Goal: Use online tool/utility: Utilize a website feature to perform a specific function

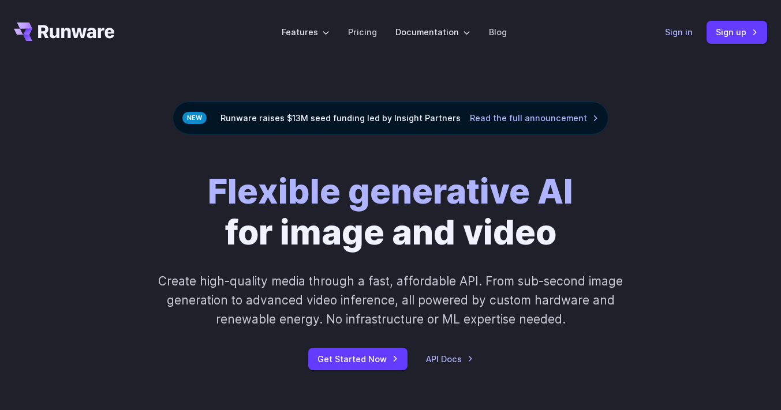
click at [676, 35] on link "Sign in" at bounding box center [679, 31] width 28 height 13
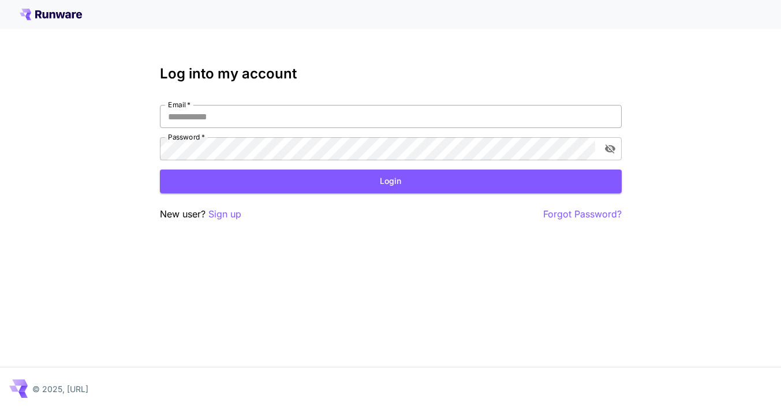
click at [224, 118] on input "Email   *" at bounding box center [391, 116] width 462 height 23
type input "**********"
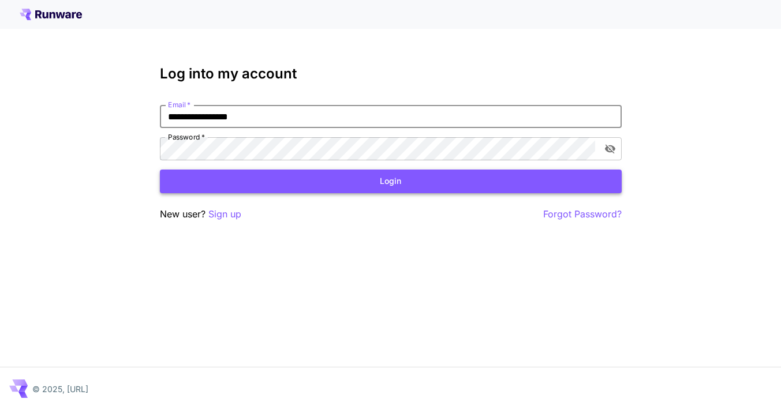
click at [252, 185] on button "Login" at bounding box center [391, 182] width 462 height 24
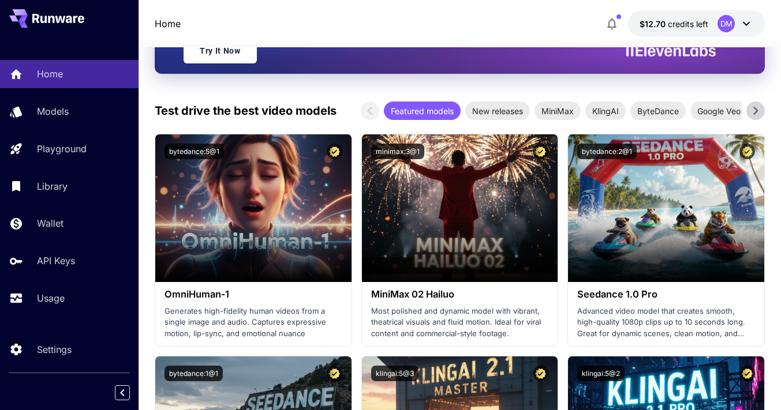
scroll to position [220, 0]
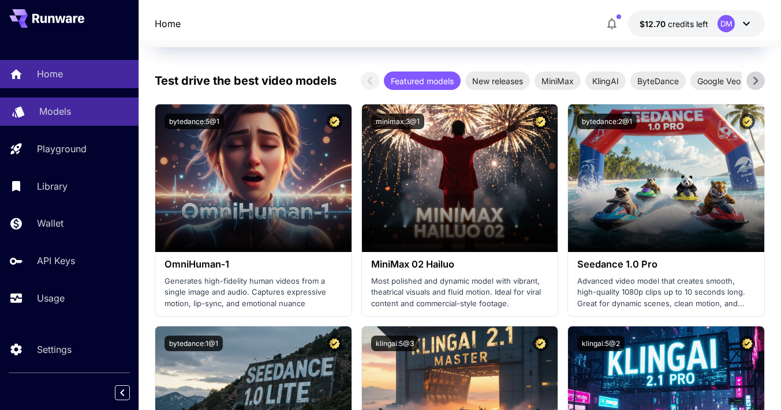
click at [61, 115] on p "Models" at bounding box center [55, 111] width 32 height 14
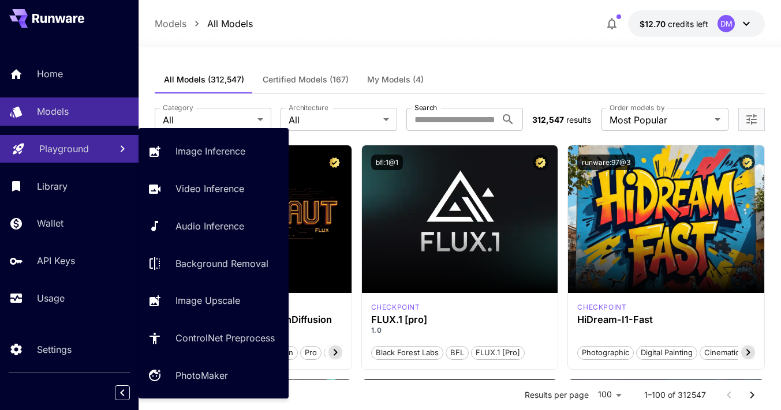
click at [74, 145] on p "Playground" at bounding box center [64, 149] width 50 height 14
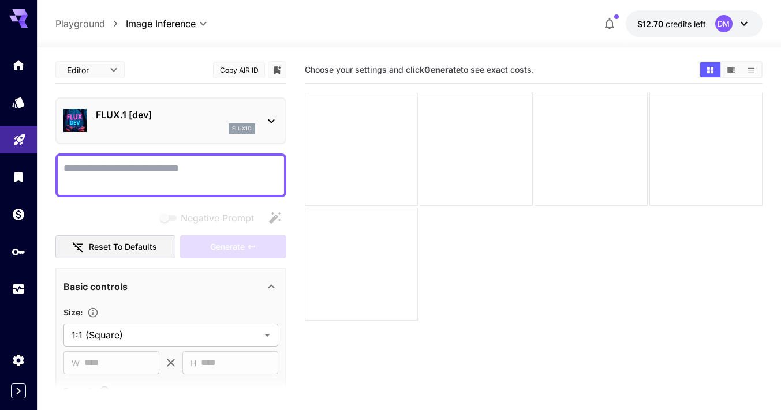
click at [216, 111] on p "FLUX.1 [dev]" at bounding box center [175, 115] width 159 height 14
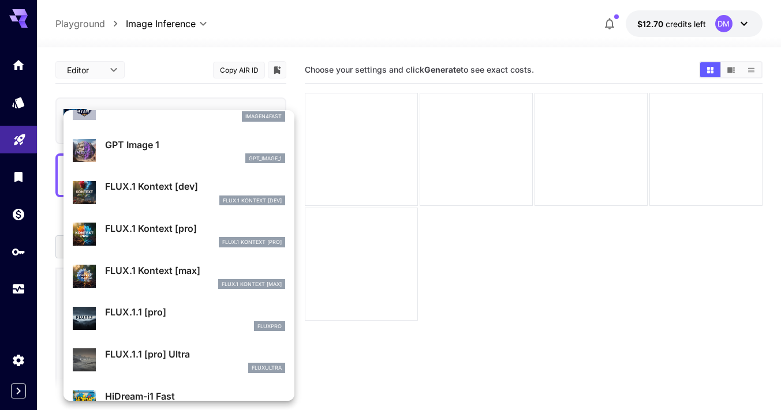
scroll to position [698, 0]
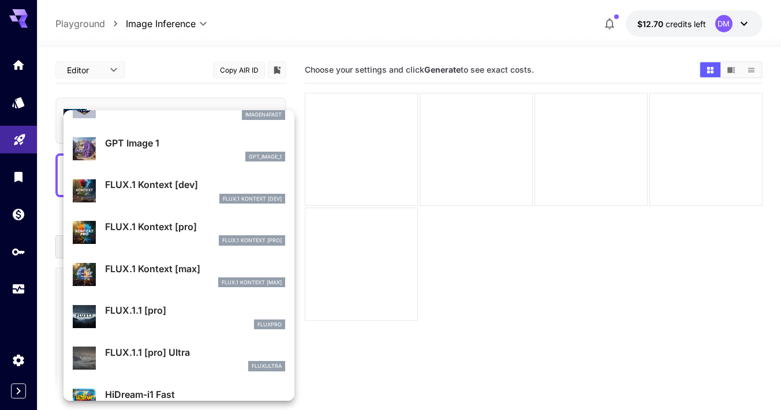
click at [167, 194] on div "FLUX.1 Kontext [dev]" at bounding box center [195, 199] width 180 height 10
type input "****"
type input "***"
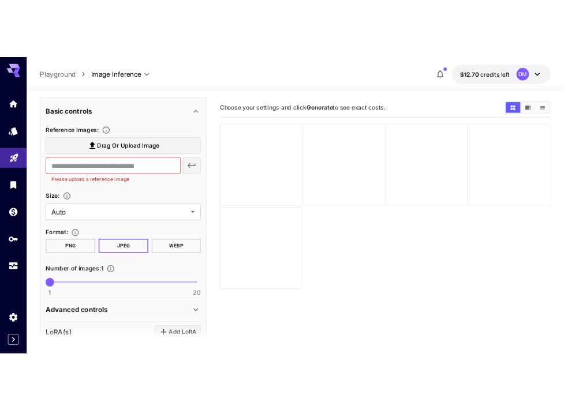
scroll to position [172, 0]
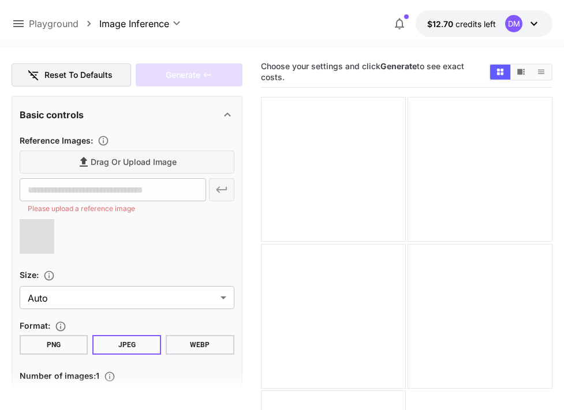
type input "**********"
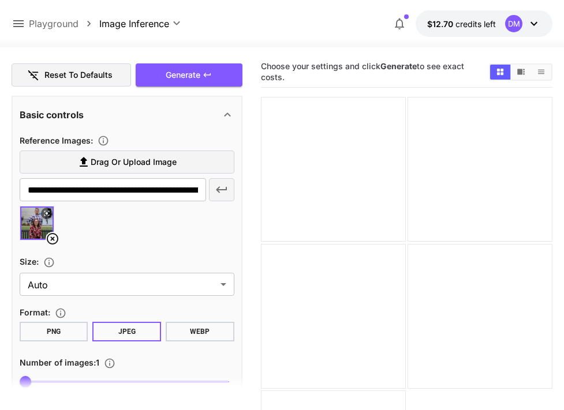
click at [55, 329] on button "PNG" at bounding box center [54, 332] width 69 height 20
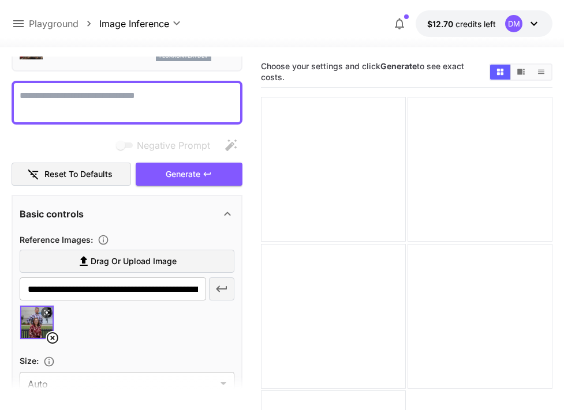
scroll to position [0, 0]
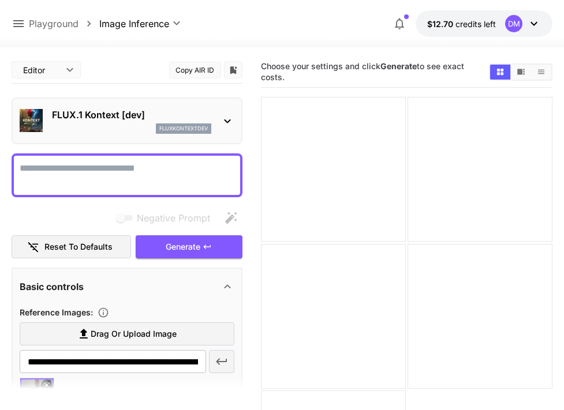
click at [61, 170] on textarea "Negative Prompt" at bounding box center [127, 176] width 215 height 28
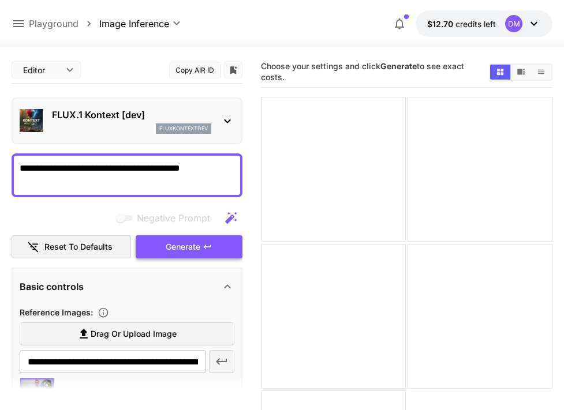
type textarea "**********"
click at [183, 242] on span "Generate" at bounding box center [183, 247] width 35 height 14
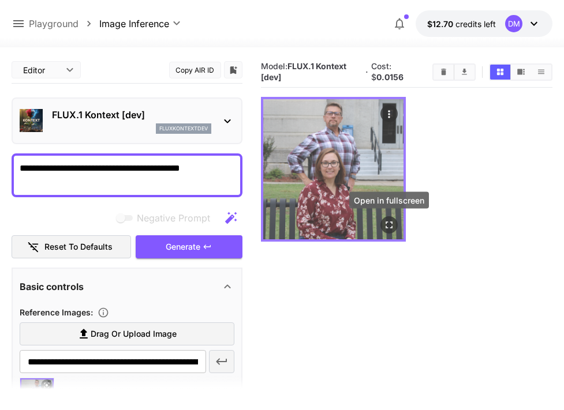
click at [389, 223] on icon "Open in fullscreen" at bounding box center [389, 226] width 12 height 12
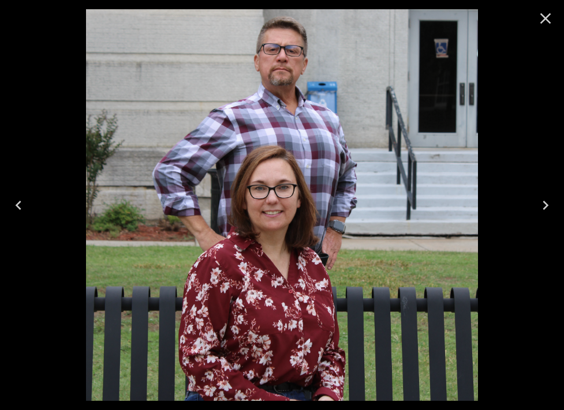
click at [548, 16] on icon "Close" at bounding box center [545, 18] width 11 height 11
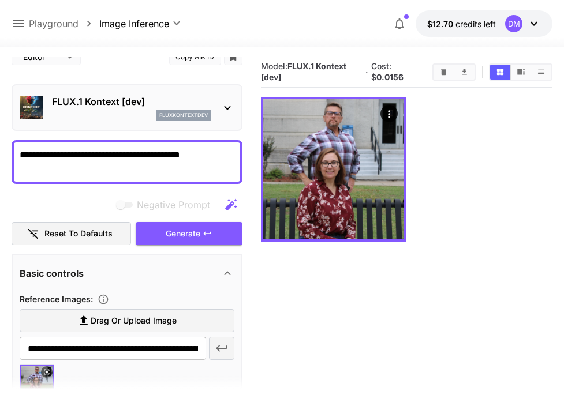
scroll to position [3, 0]
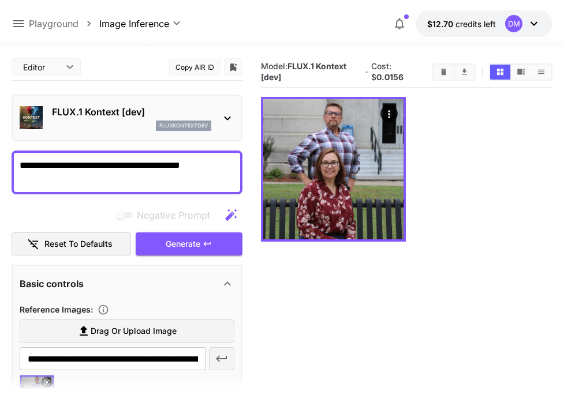
click at [222, 118] on icon at bounding box center [227, 118] width 14 height 14
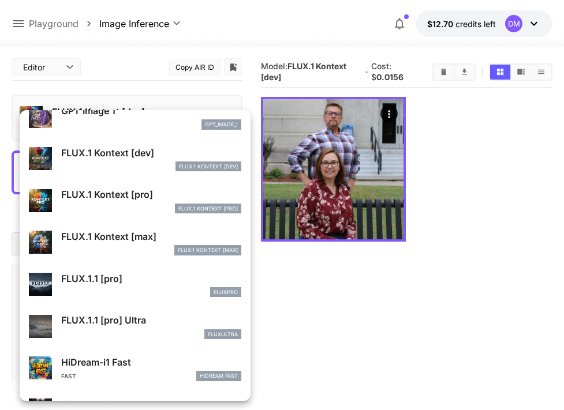
scroll to position [719, 0]
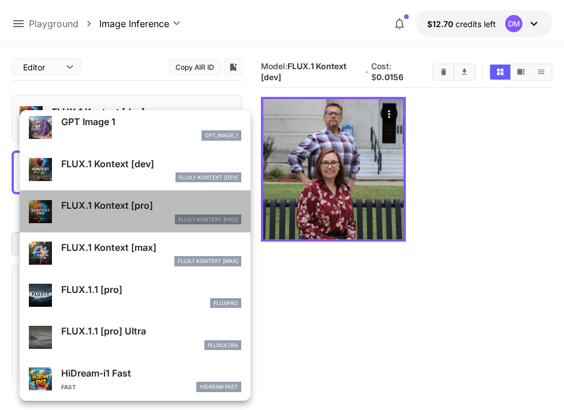
click at [144, 204] on p "FLUX.1 Kontext [pro]" at bounding box center [151, 205] width 180 height 14
type input "**********"
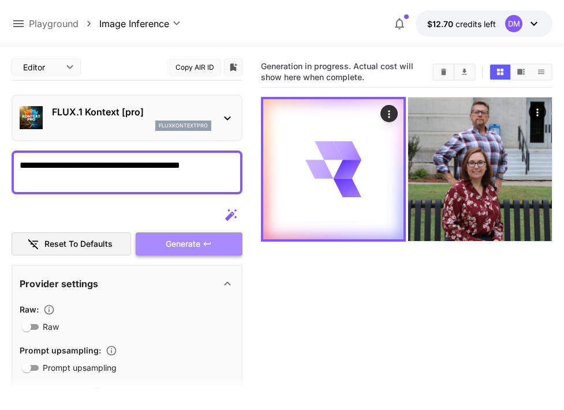
click at [181, 245] on span "Generate" at bounding box center [183, 244] width 35 height 14
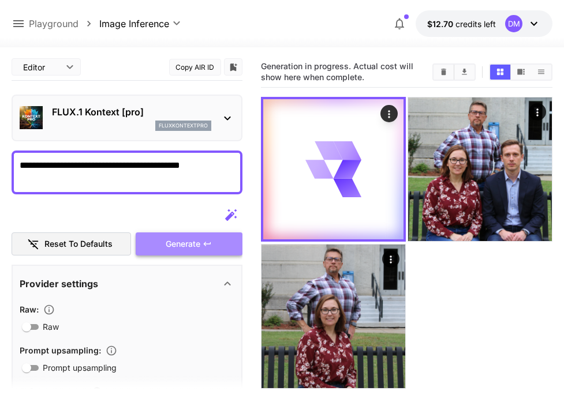
click at [181, 245] on span "Generate" at bounding box center [183, 244] width 35 height 14
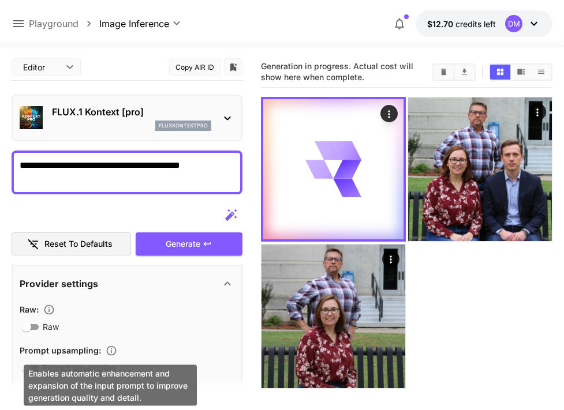
click at [110, 351] on icon "Enables automatic enhancement and expansion of the input prompt to improve gene…" at bounding box center [111, 351] width 10 height 10
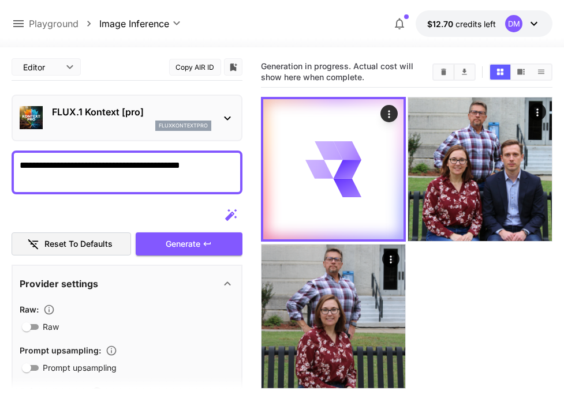
scroll to position [54, 0]
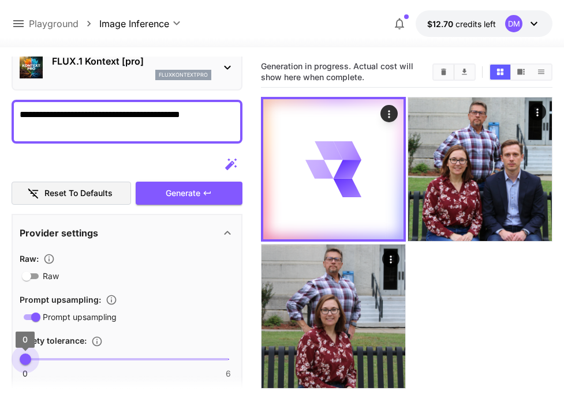
type input "*"
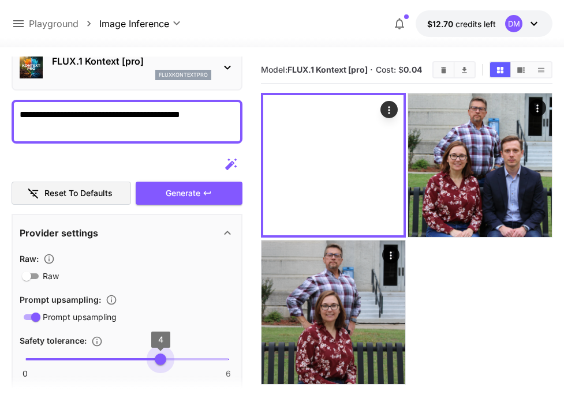
drag, startPoint x: 25, startPoint y: 361, endPoint x: 156, endPoint y: 359, distance: 130.4
click at [156, 359] on span "4" at bounding box center [161, 360] width 12 height 12
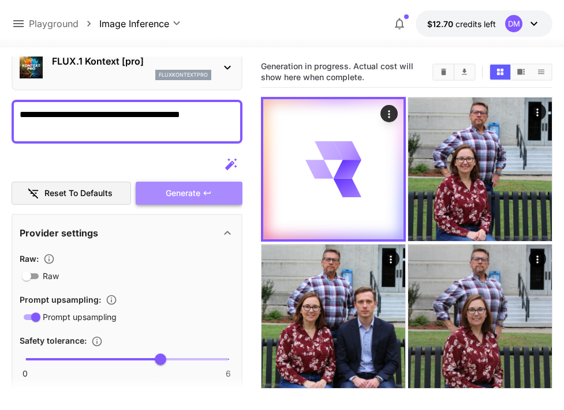
click at [203, 189] on icon "button" at bounding box center [207, 193] width 9 height 9
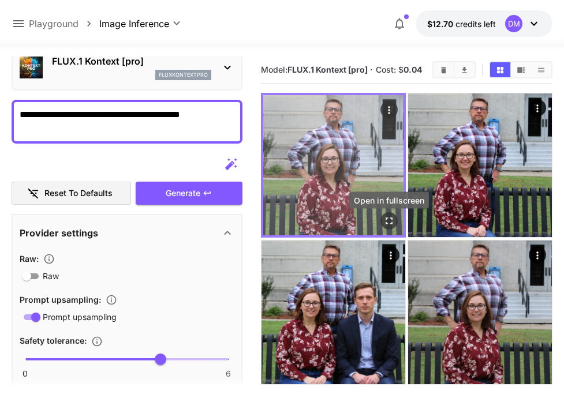
click at [394, 226] on icon "Open in fullscreen" at bounding box center [389, 221] width 12 height 12
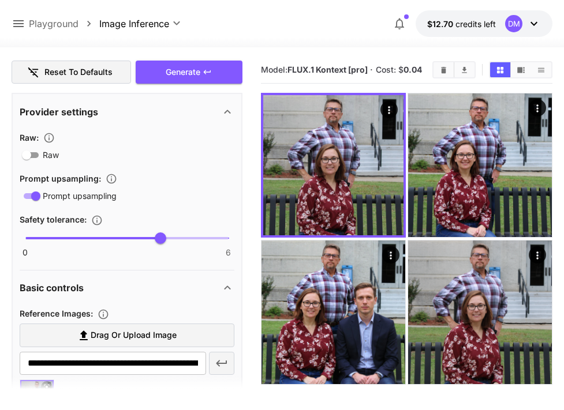
scroll to position [283, 0]
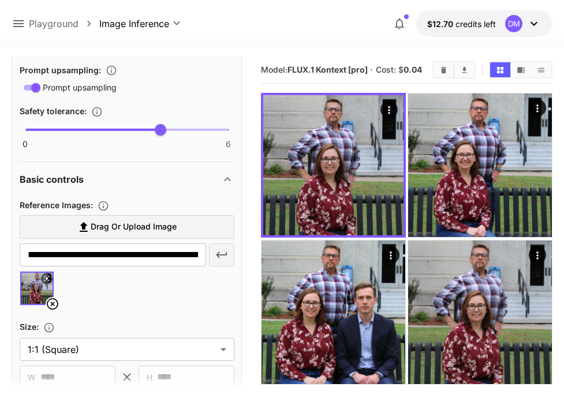
click at [52, 300] on icon at bounding box center [53, 304] width 14 height 14
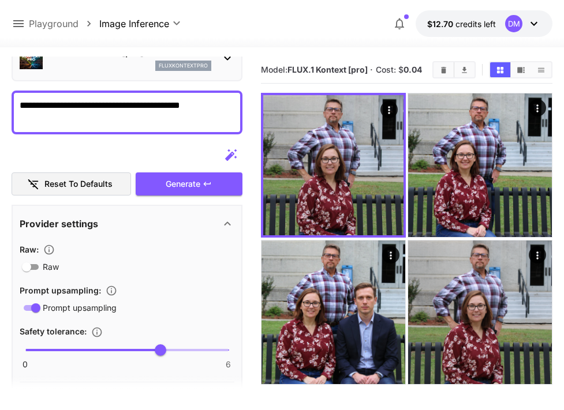
type input "**********"
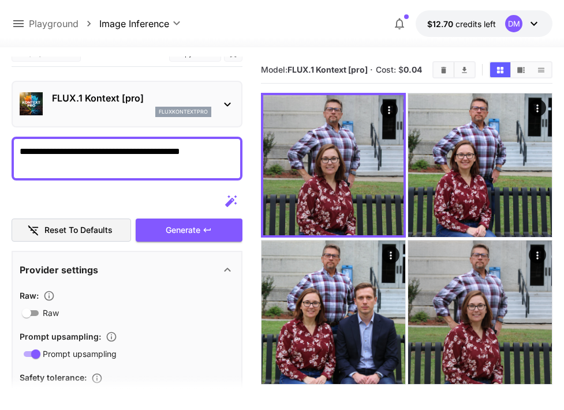
scroll to position [0, 0]
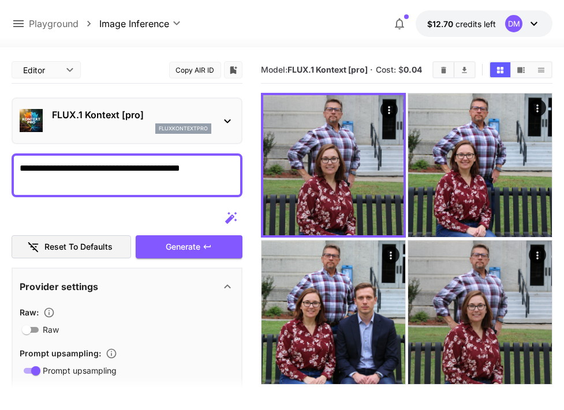
drag, startPoint x: 218, startPoint y: 168, endPoint x: 24, endPoint y: 149, distance: 194.8
click at [199, 250] on span "Generate" at bounding box center [183, 247] width 35 height 14
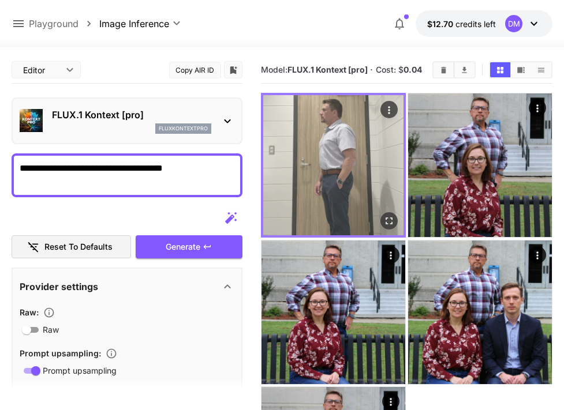
click at [394, 116] on icon "Actions" at bounding box center [389, 110] width 12 height 12
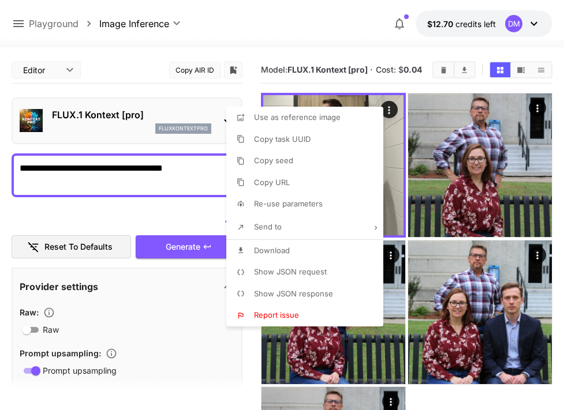
click at [394, 158] on div at bounding box center [282, 205] width 564 height 410
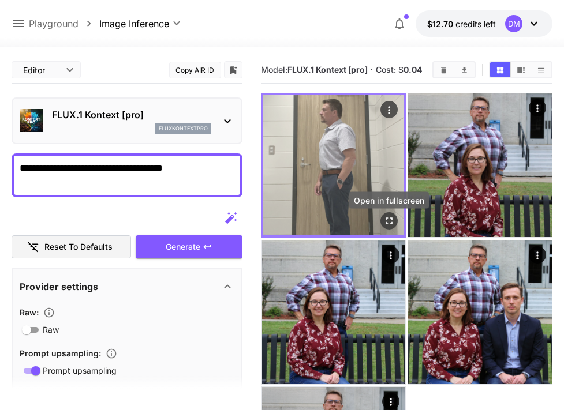
click at [389, 226] on icon "Open in fullscreen" at bounding box center [389, 221] width 12 height 12
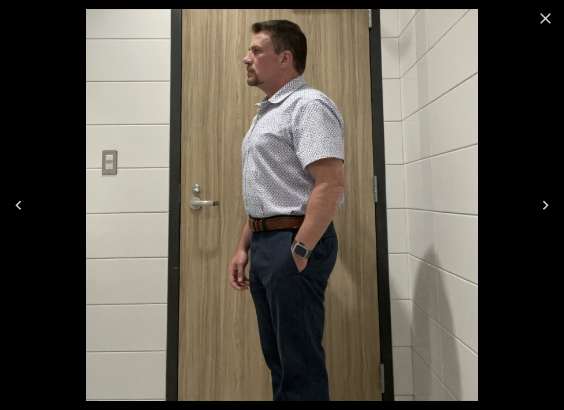
click at [546, 17] on icon "Close" at bounding box center [545, 18] width 11 height 11
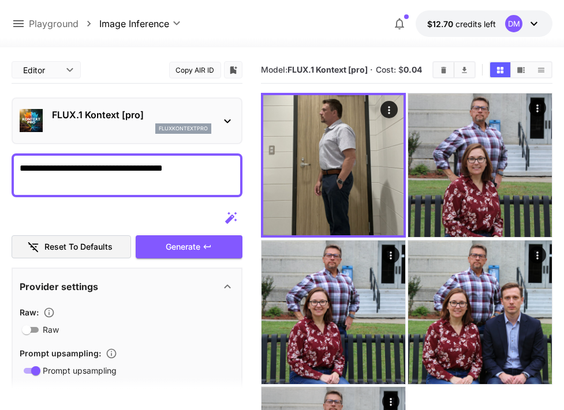
click at [197, 168] on textarea "**********" at bounding box center [127, 176] width 215 height 28
drag, startPoint x: 203, startPoint y: 166, endPoint x: -28, endPoint y: 169, distance: 231.4
click at [0, 169] on html "**********" at bounding box center [282, 283] width 564 height 566
type textarea "**********"
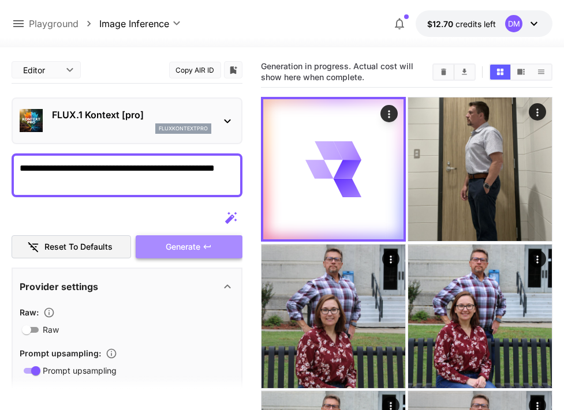
click at [197, 249] on span "Generate" at bounding box center [183, 247] width 35 height 14
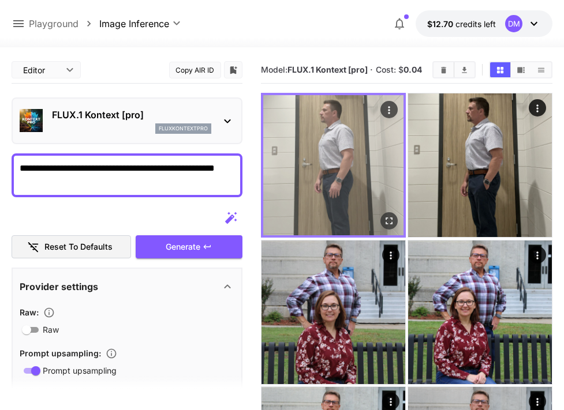
click at [361, 154] on img at bounding box center [333, 165] width 140 height 140
click at [394, 227] on icon "Open in fullscreen" at bounding box center [389, 221] width 12 height 12
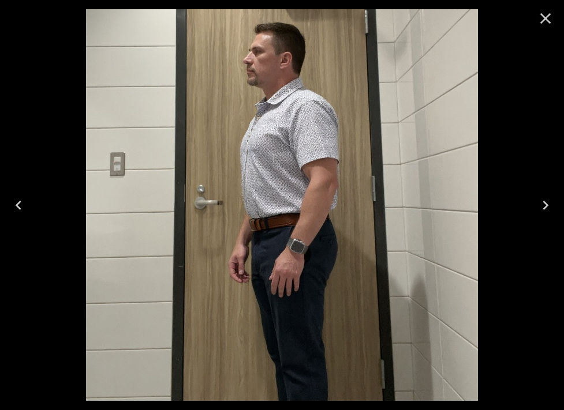
click at [547, 20] on icon "Close" at bounding box center [545, 18] width 11 height 11
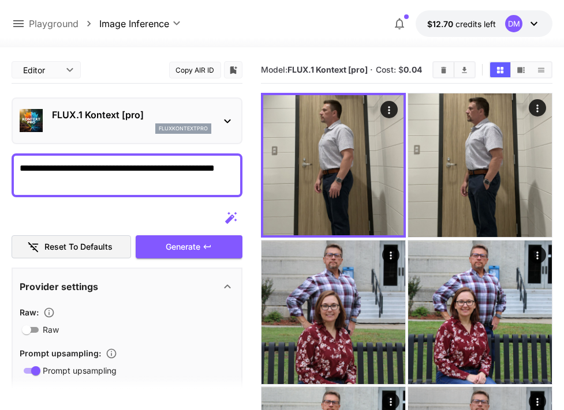
click at [219, 116] on div "FLUX.1 Kontext [pro] fluxkontextpro" at bounding box center [127, 120] width 215 height 35
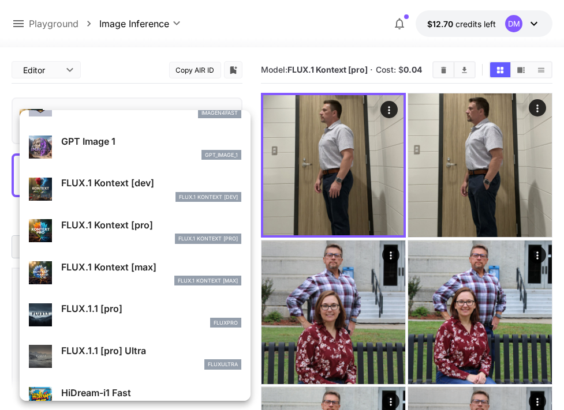
scroll to position [701, 0]
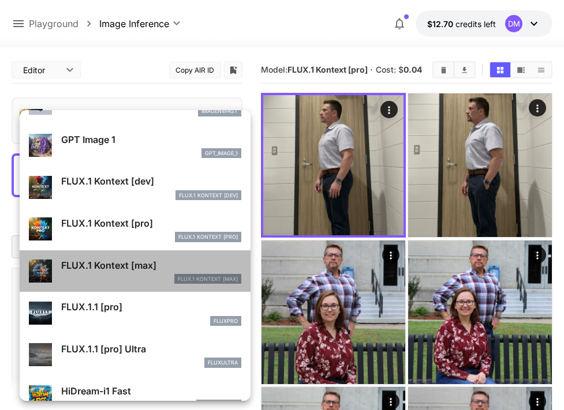
click at [175, 261] on p "FLUX.1 Kontext [max]" at bounding box center [151, 265] width 180 height 14
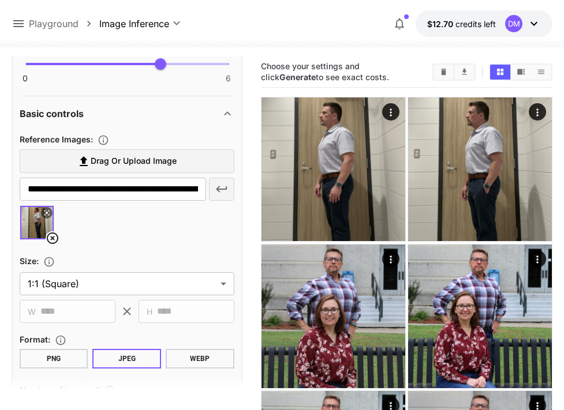
scroll to position [346, 0]
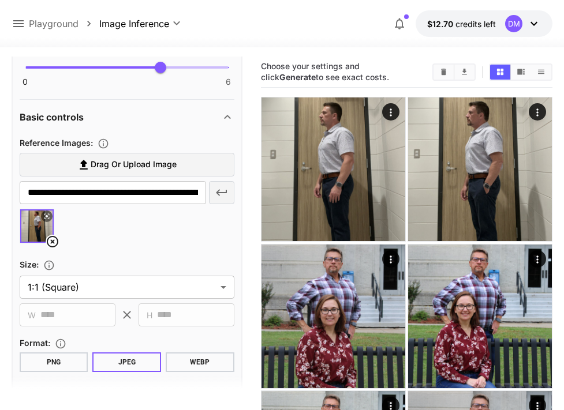
click at [23, 364] on button "PNG" at bounding box center [54, 363] width 69 height 20
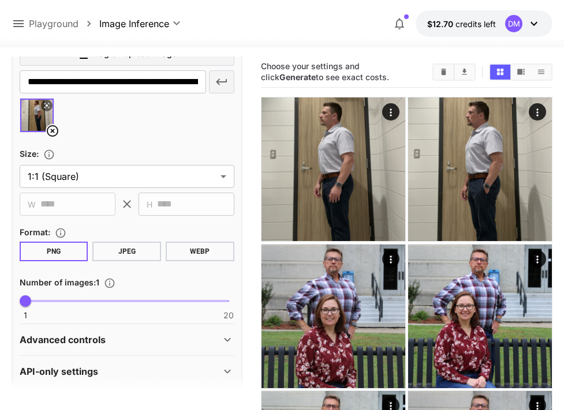
scroll to position [469, 0]
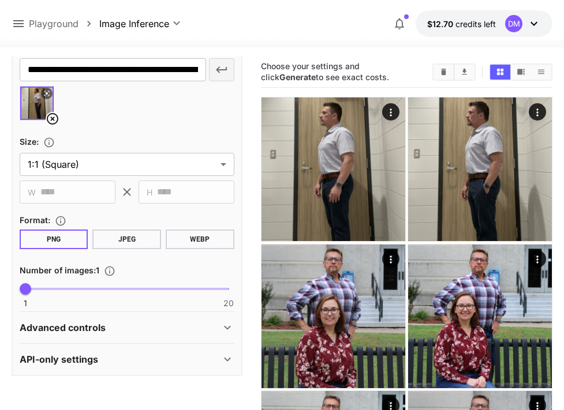
click at [200, 324] on div "Advanced controls" at bounding box center [120, 328] width 201 height 14
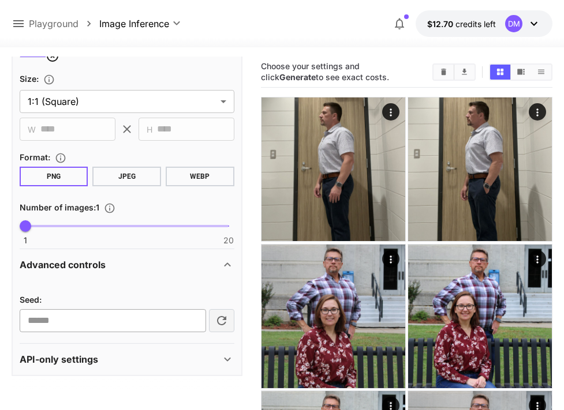
click at [138, 320] on input "number" at bounding box center [113, 320] width 186 height 23
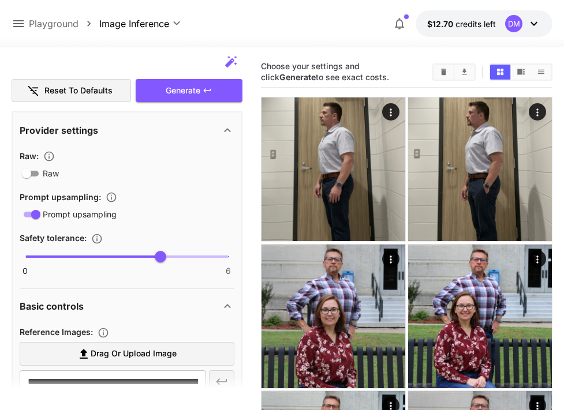
scroll to position [155, 0]
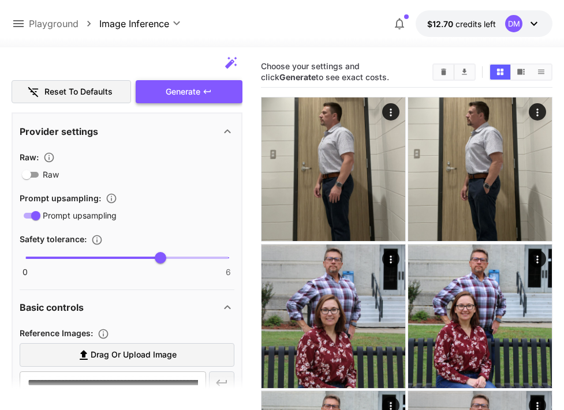
type input "****"
click at [192, 97] on span "Generate" at bounding box center [183, 92] width 35 height 14
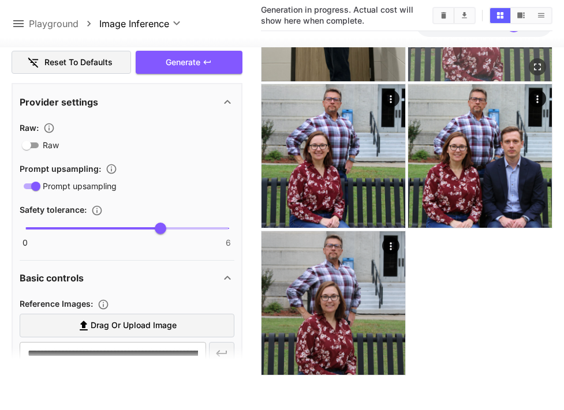
scroll to position [0, 0]
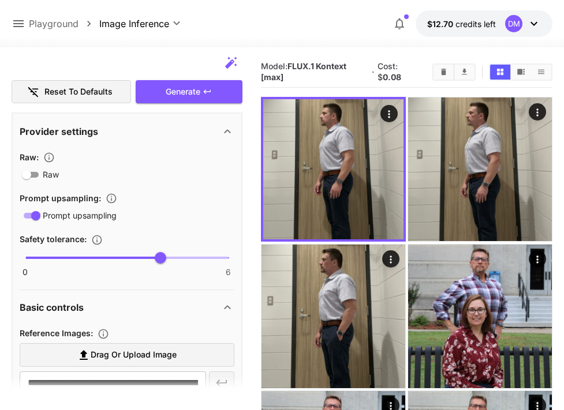
click at [533, 25] on icon at bounding box center [534, 24] width 14 height 14
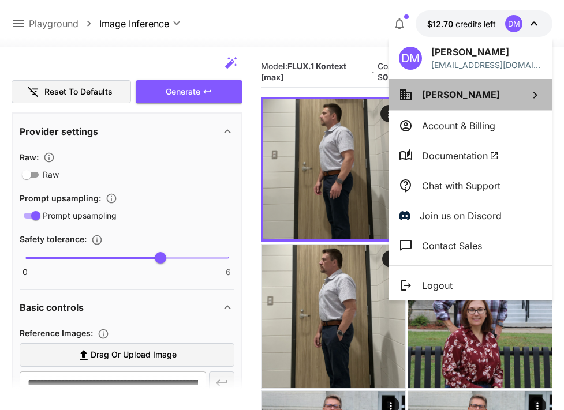
click at [454, 95] on span "David Mudd" at bounding box center [461, 95] width 78 height 12
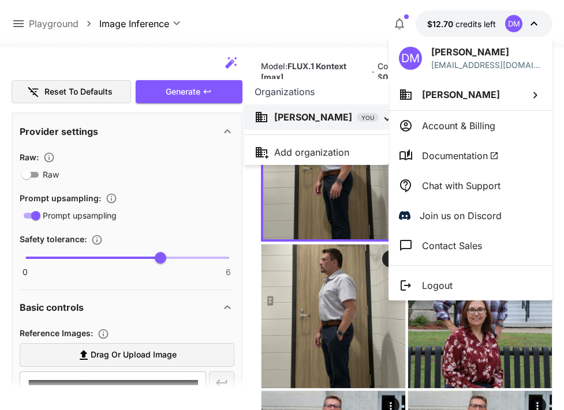
click at [50, 25] on div at bounding box center [282, 205] width 564 height 410
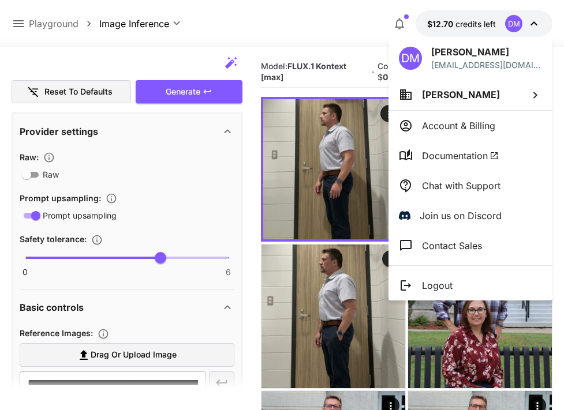
click at [20, 24] on div at bounding box center [282, 205] width 564 height 410
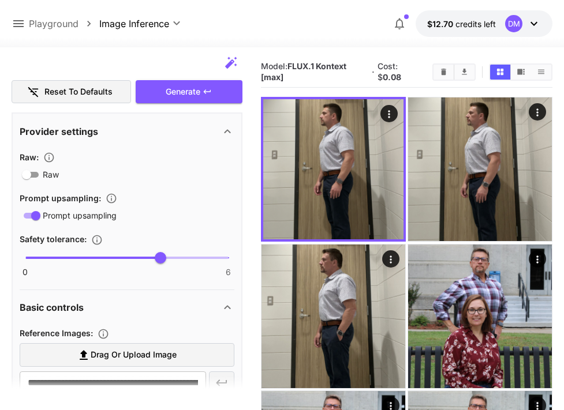
click at [20, 24] on icon at bounding box center [18, 23] width 10 height 7
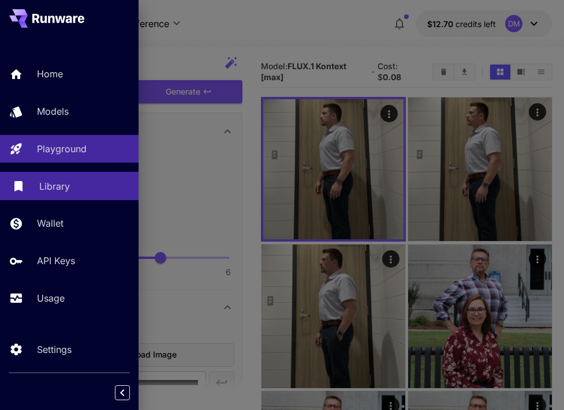
click at [48, 194] on link "Library" at bounding box center [69, 186] width 138 height 28
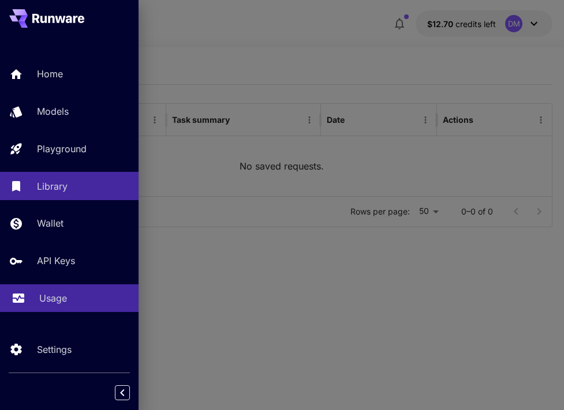
click at [42, 291] on link "Usage" at bounding box center [69, 298] width 138 height 28
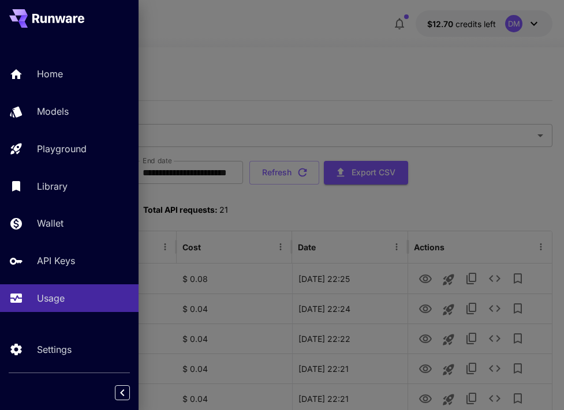
click at [188, 84] on div at bounding box center [282, 205] width 564 height 410
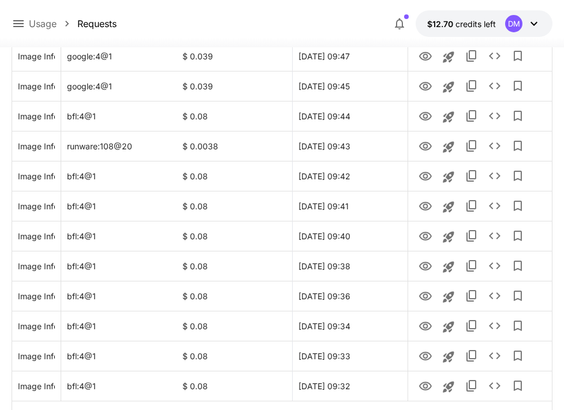
scroll to position [500, 0]
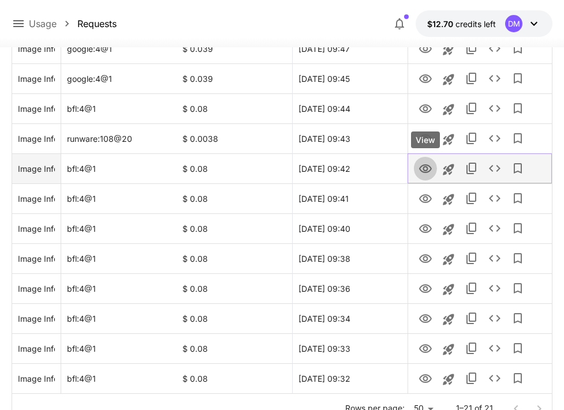
click at [422, 171] on icon "View" at bounding box center [425, 169] width 14 height 14
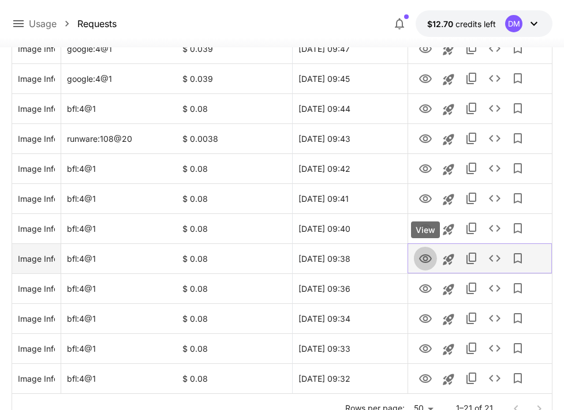
click at [423, 258] on icon "View" at bounding box center [425, 258] width 13 height 9
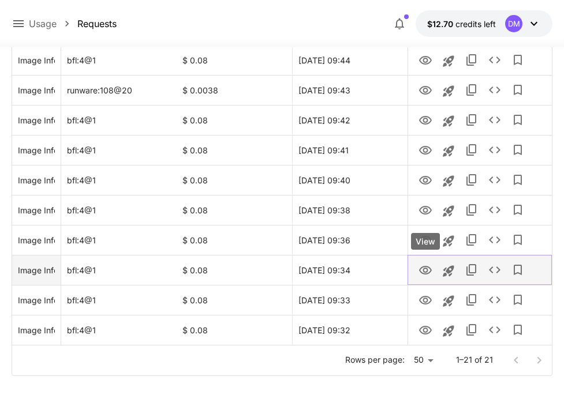
click at [425, 270] on icon "View" at bounding box center [425, 271] width 14 height 14
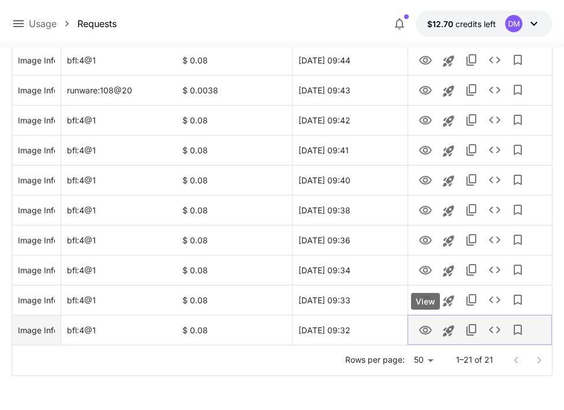
click at [429, 331] on icon "View" at bounding box center [425, 331] width 14 height 14
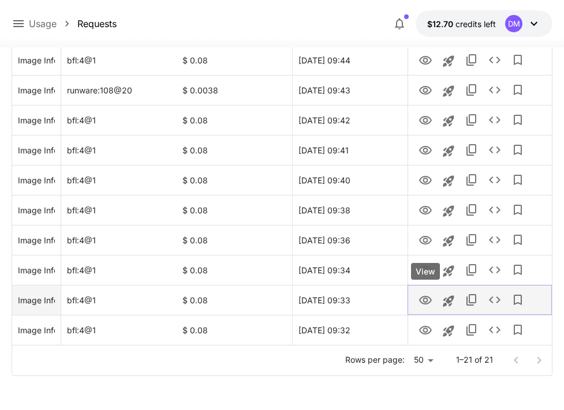
click at [426, 306] on icon "View" at bounding box center [425, 301] width 14 height 14
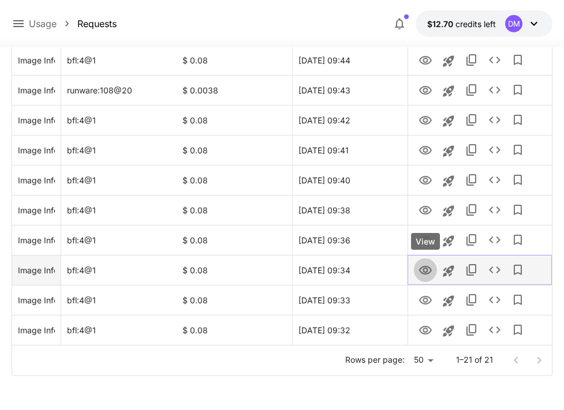
click at [427, 271] on icon "View" at bounding box center [425, 270] width 13 height 9
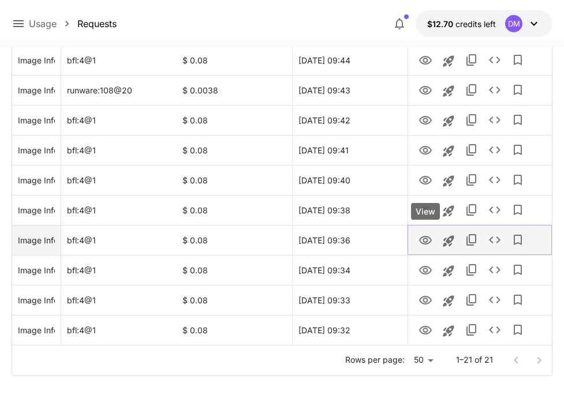
click at [429, 237] on icon "View" at bounding box center [425, 240] width 13 height 9
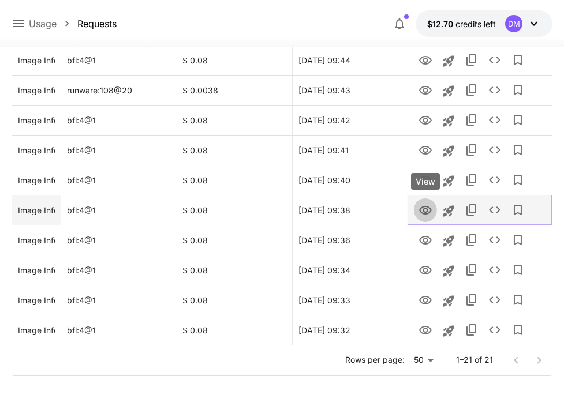
click at [428, 211] on icon "View" at bounding box center [425, 211] width 14 height 14
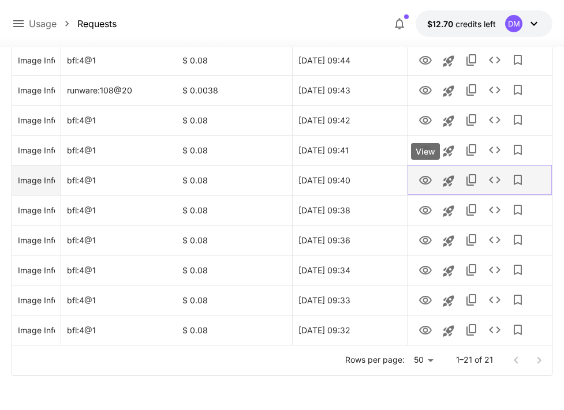
click at [420, 179] on icon "View" at bounding box center [425, 181] width 14 height 14
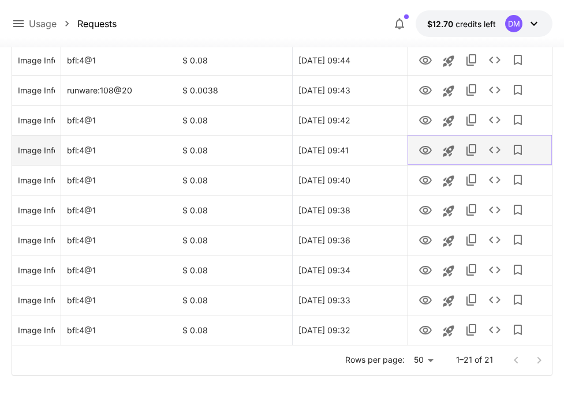
click at [426, 152] on icon "View" at bounding box center [425, 151] width 14 height 14
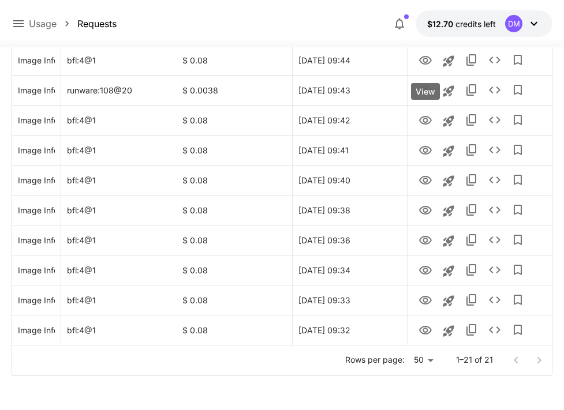
click at [425, 122] on icon "View" at bounding box center [425, 120] width 13 height 9
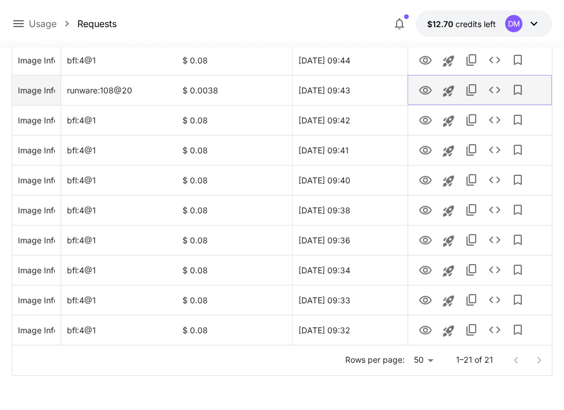
click at [429, 89] on icon "View" at bounding box center [425, 91] width 14 height 14
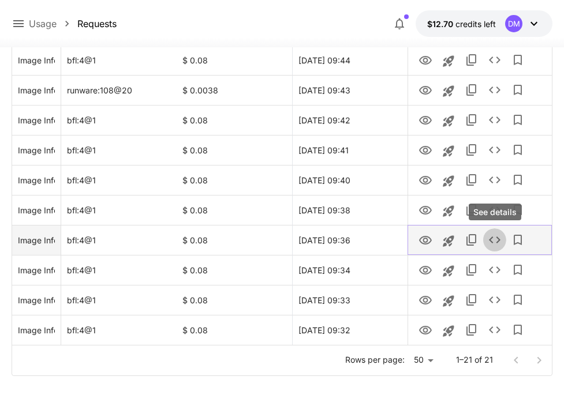
click at [496, 240] on icon "See details" at bounding box center [495, 240] width 14 height 14
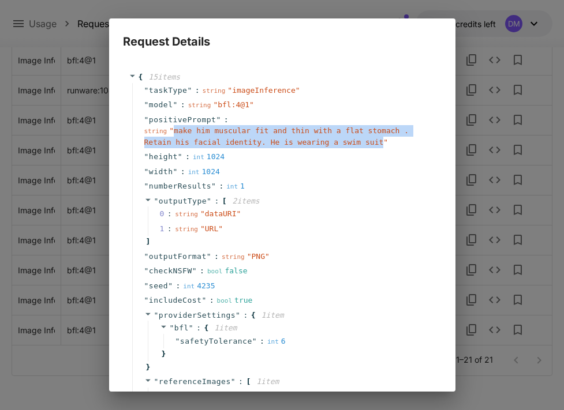
drag, startPoint x: 383, startPoint y: 144, endPoint x: 175, endPoint y: 133, distance: 208.6
click at [175, 133] on span "" make him muscular fit and thin with a flat stomach . Retain his facial identi…" at bounding box center [276, 136] width 265 height 20
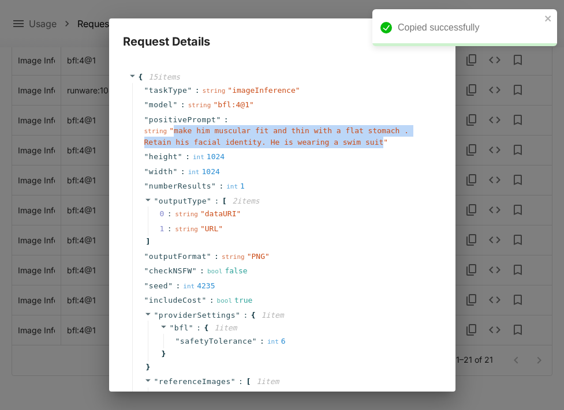
copy span "make him muscular fit and thin with a flat stomach . Retain his facial identity…"
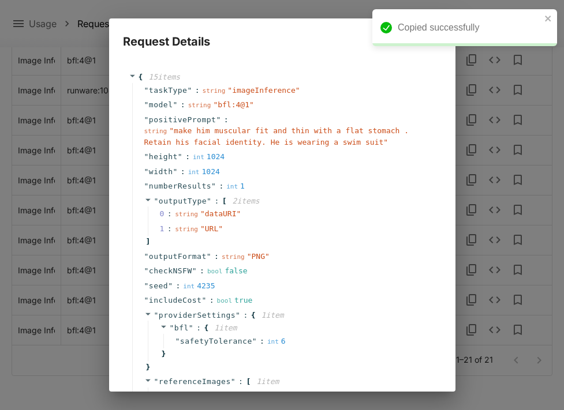
click at [285, 55] on div "{ 15 item s " taskType " : string " imageInference " " model " : string " bfl:4…" at bounding box center [282, 221] width 346 height 341
click at [550, 17] on icon "close" at bounding box center [548, 18] width 8 height 9
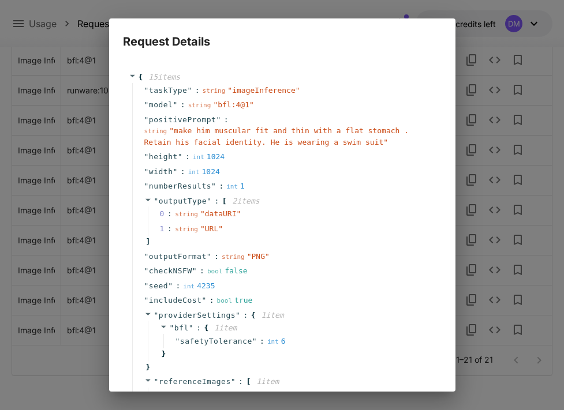
scroll to position [156, 0]
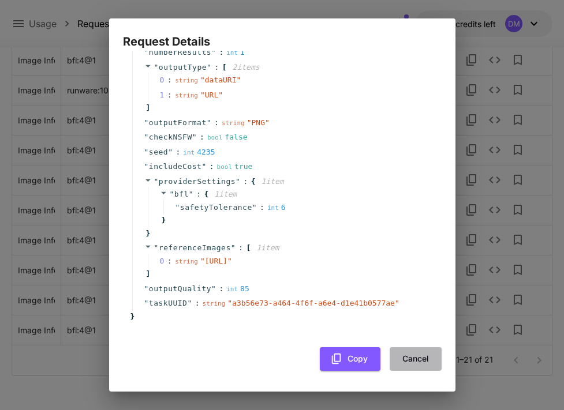
click at [419, 359] on button "Cancel" at bounding box center [415, 359] width 52 height 24
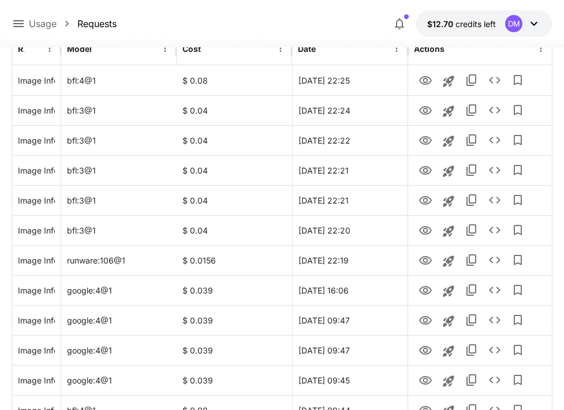
scroll to position [0, 0]
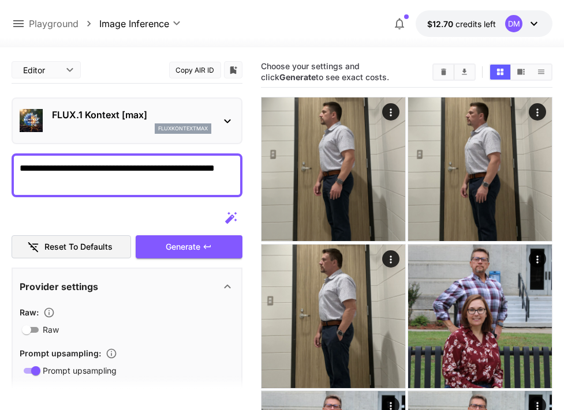
drag, startPoint x: 53, startPoint y: 182, endPoint x: -10, endPoint y: 158, distance: 67.2
click at [0, 158] on html "**********" at bounding box center [282, 358] width 564 height 717
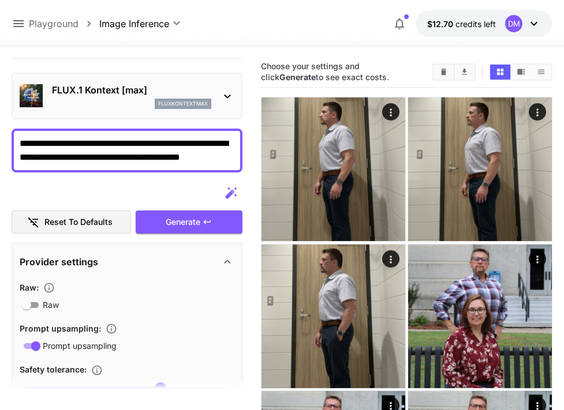
scroll to position [2, 0]
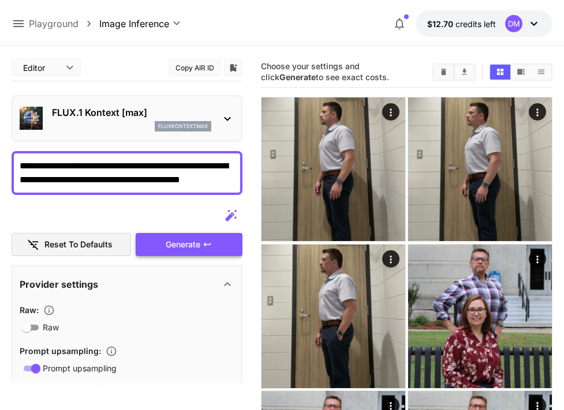
type textarea "**********"
click at [166, 248] on span "Generate" at bounding box center [183, 245] width 35 height 14
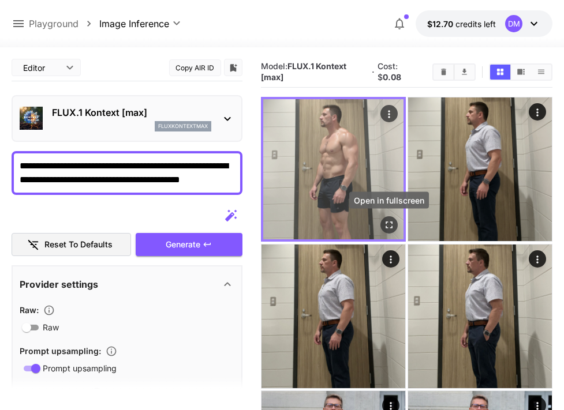
click at [390, 223] on icon "Open in fullscreen" at bounding box center [389, 226] width 12 height 12
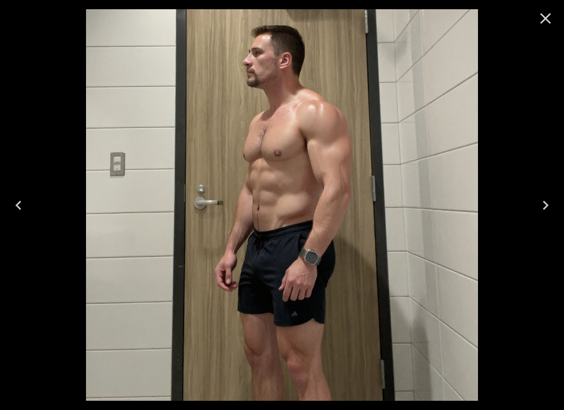
click at [540, 17] on icon "Close" at bounding box center [545, 18] width 18 height 18
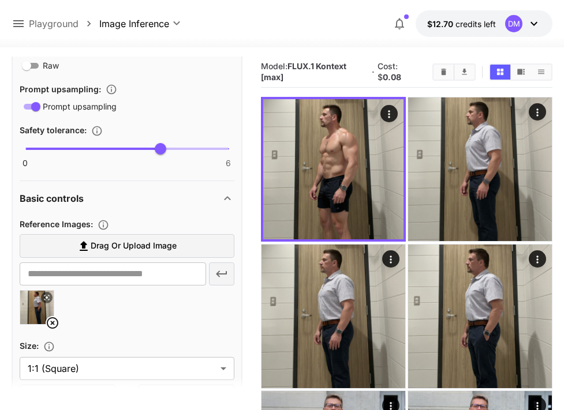
scroll to position [260, 0]
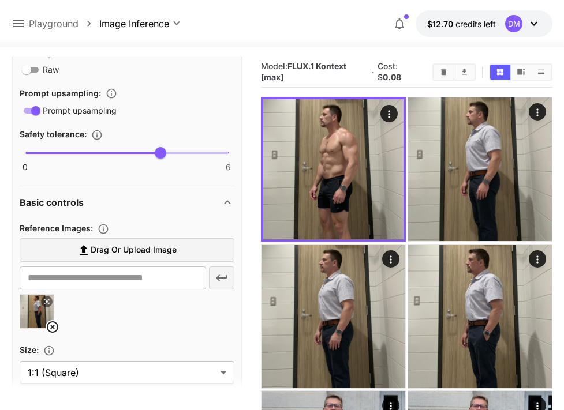
click at [190, 199] on div "Basic controls" at bounding box center [120, 203] width 201 height 14
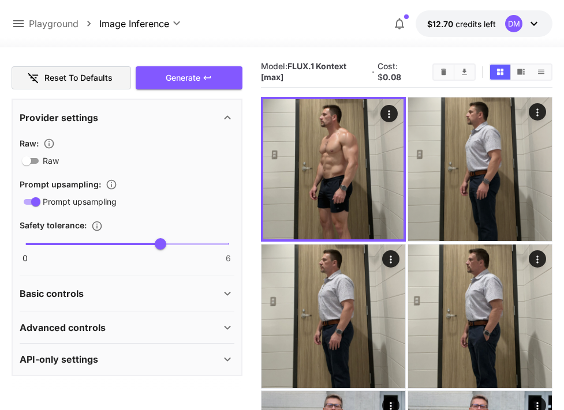
scroll to position [169, 0]
click at [186, 292] on div "Basic controls" at bounding box center [120, 294] width 201 height 14
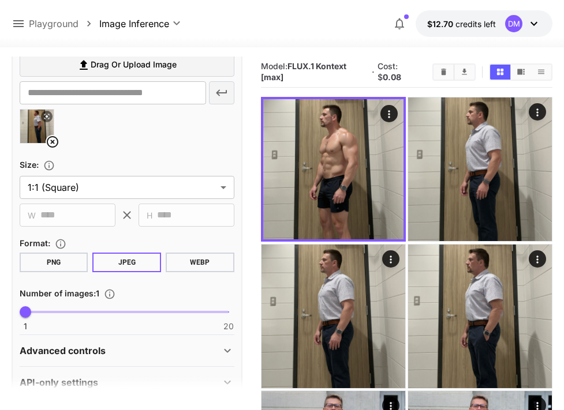
scroll to position [452, 0]
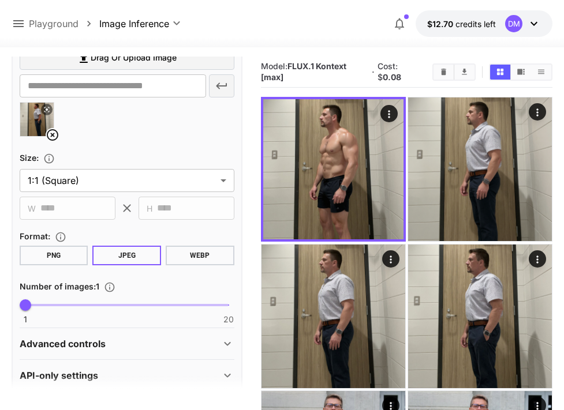
click at [68, 254] on button "PNG" at bounding box center [54, 256] width 69 height 20
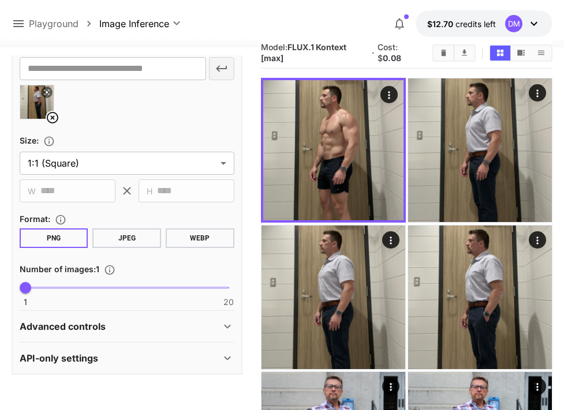
scroll to position [30, 0]
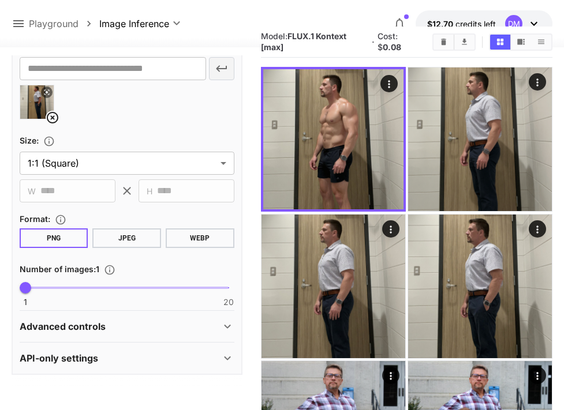
click at [136, 333] on div "Advanced controls" at bounding box center [127, 327] width 215 height 28
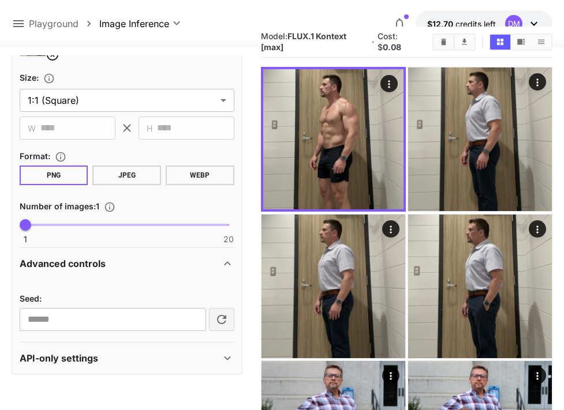
scroll to position [35, 0]
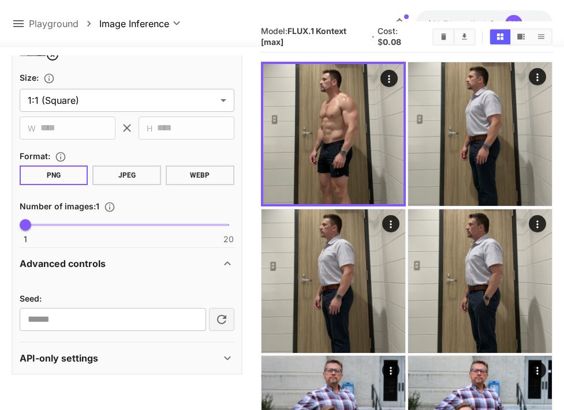
click at [129, 355] on div "API-only settings" at bounding box center [120, 358] width 201 height 14
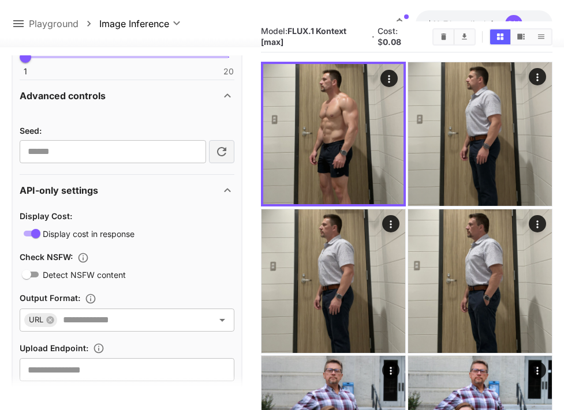
scroll to position [728, 0]
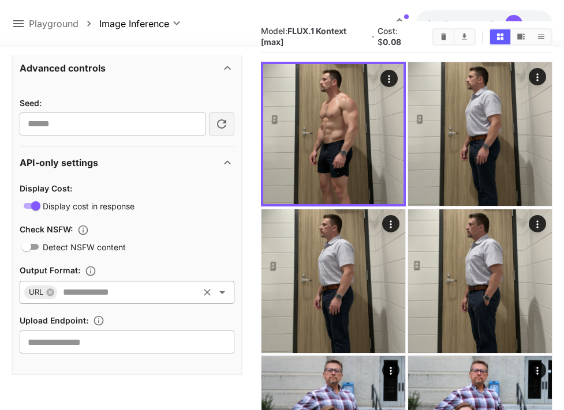
click at [222, 299] on icon "Open" at bounding box center [222, 293] width 14 height 14
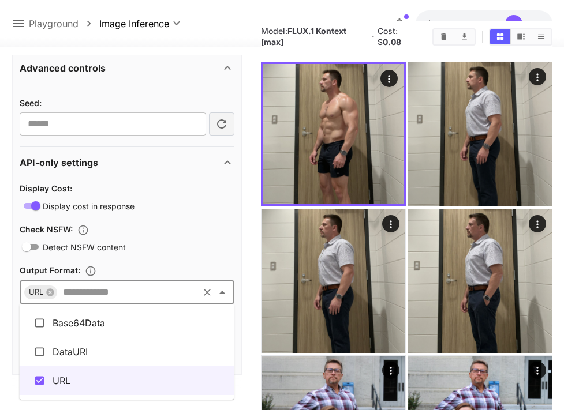
click at [218, 226] on div "Check NSFW :" at bounding box center [127, 229] width 215 height 14
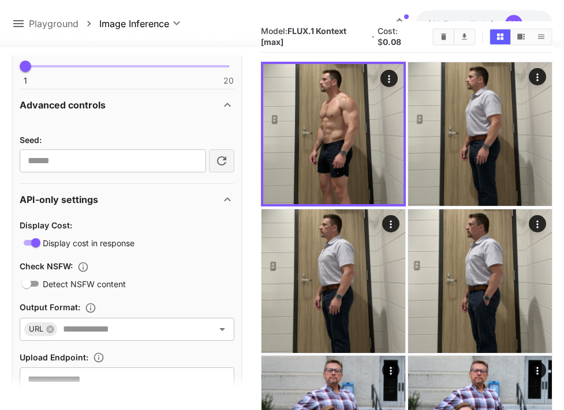
scroll to position [715, 0]
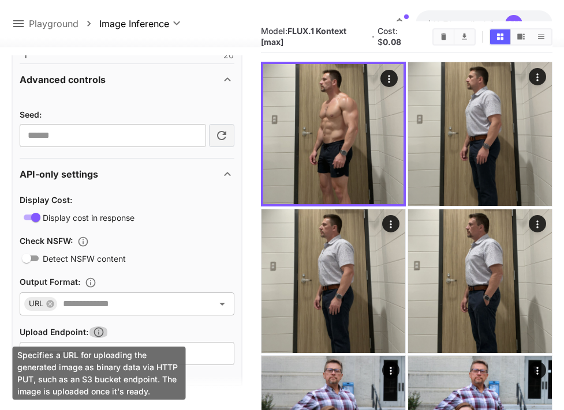
click at [92, 332] on button "Specifies a URL for uploading the generated image as binary data via HTTP PUT, …" at bounding box center [98, 333] width 21 height 12
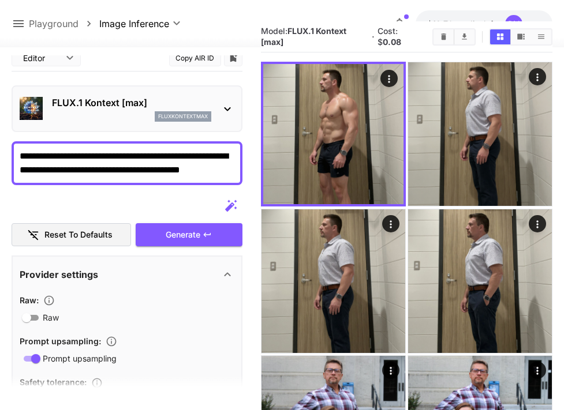
scroll to position [0, 0]
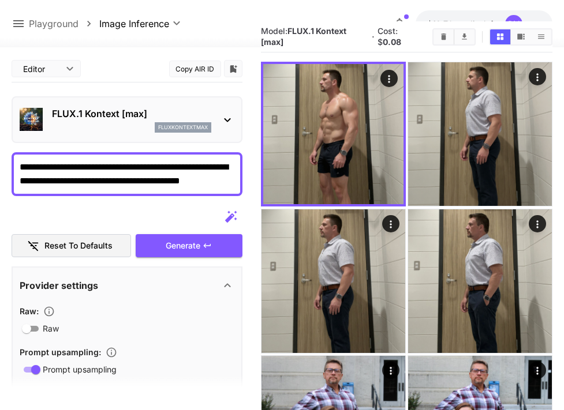
click at [62, 72] on body "**********" at bounding box center [282, 323] width 564 height 717
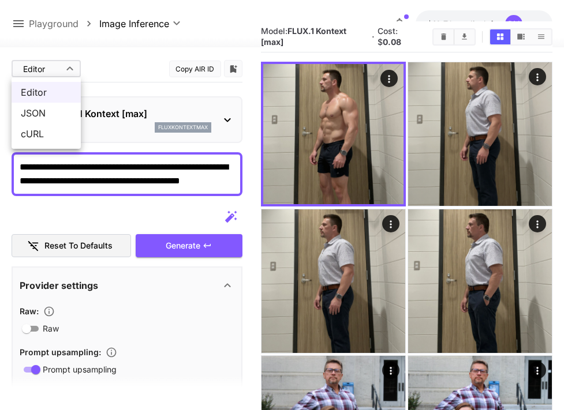
click at [132, 68] on div at bounding box center [282, 205] width 564 height 410
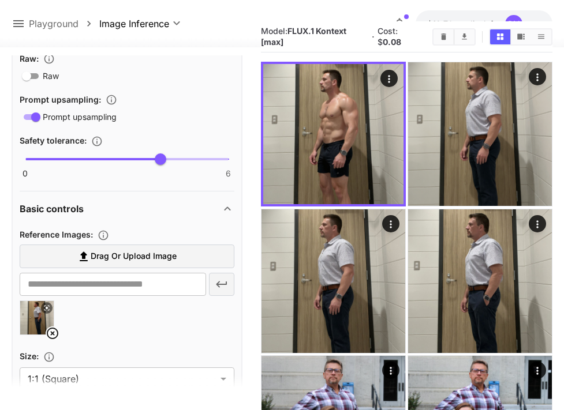
scroll to position [249, 0]
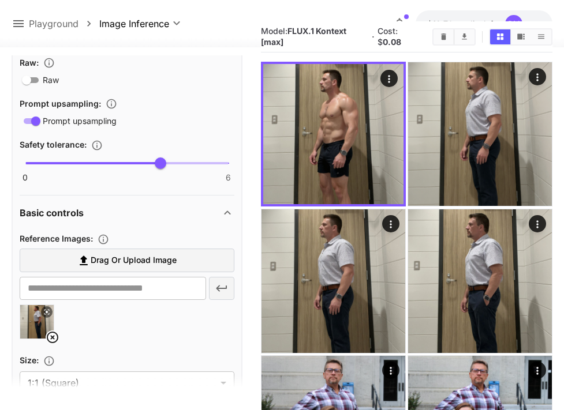
click at [49, 337] on icon at bounding box center [53, 338] width 14 height 14
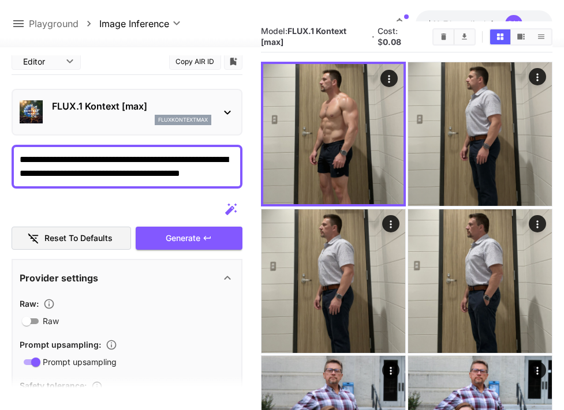
scroll to position [5, 0]
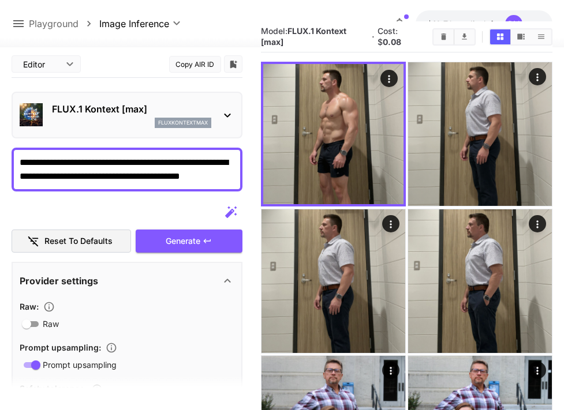
type input "**********"
drag, startPoint x: 231, startPoint y: 178, endPoint x: 123, endPoint y: 175, distance: 107.9
click at [123, 175] on textarea "**********" at bounding box center [127, 170] width 215 height 28
click at [193, 240] on span "Generate" at bounding box center [183, 241] width 35 height 14
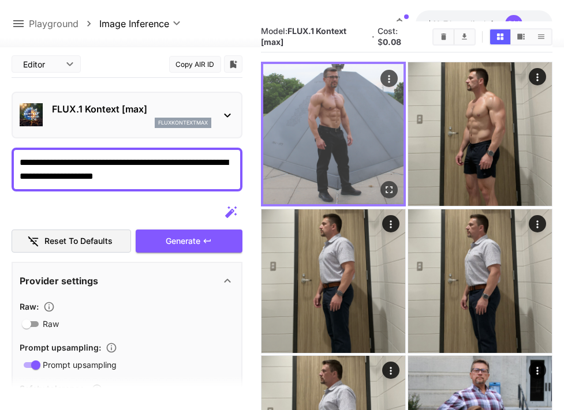
click at [353, 121] on img at bounding box center [333, 134] width 140 height 140
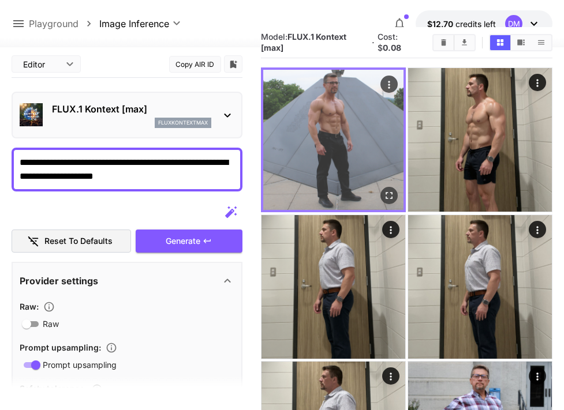
scroll to position [28, 0]
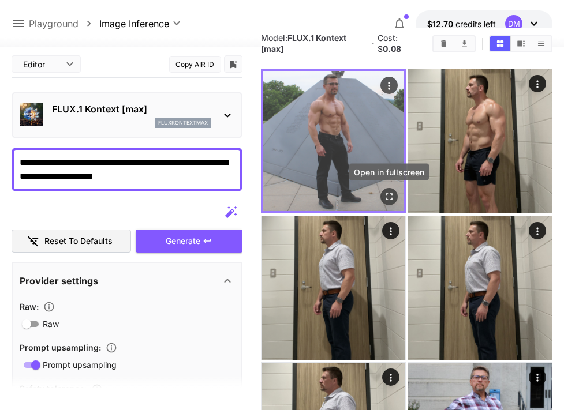
click at [387, 196] on icon "Open in fullscreen" at bounding box center [389, 198] width 12 height 12
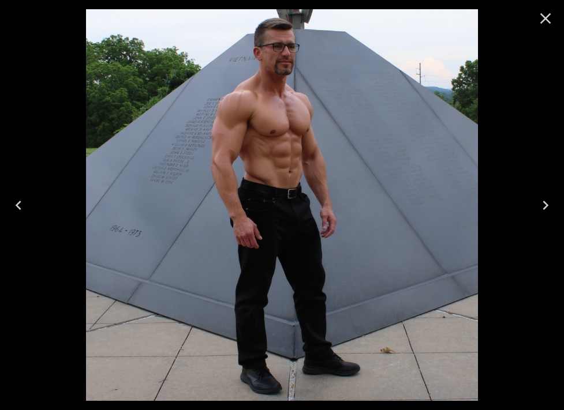
click at [546, 19] on icon "Close" at bounding box center [545, 18] width 11 height 11
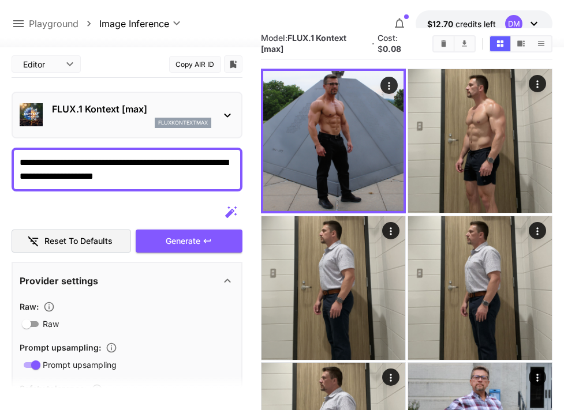
click at [61, 163] on textarea "**********" at bounding box center [127, 170] width 215 height 28
type textarea "**********"
click at [188, 240] on span "Generate" at bounding box center [183, 241] width 35 height 14
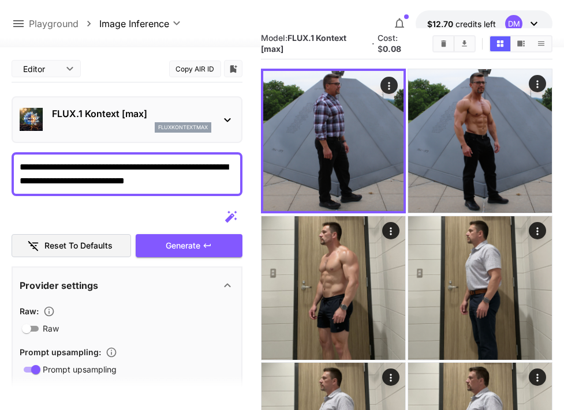
scroll to position [5, 0]
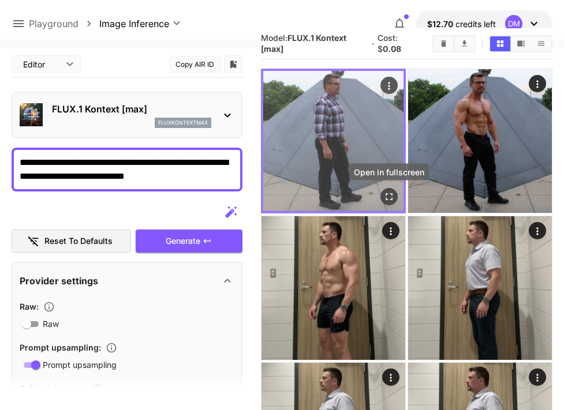
click at [389, 192] on icon "Open in fullscreen" at bounding box center [389, 198] width 12 height 12
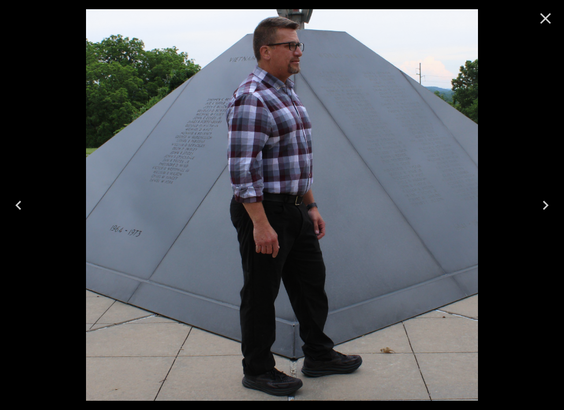
click at [544, 18] on icon "Close" at bounding box center [545, 18] width 11 height 11
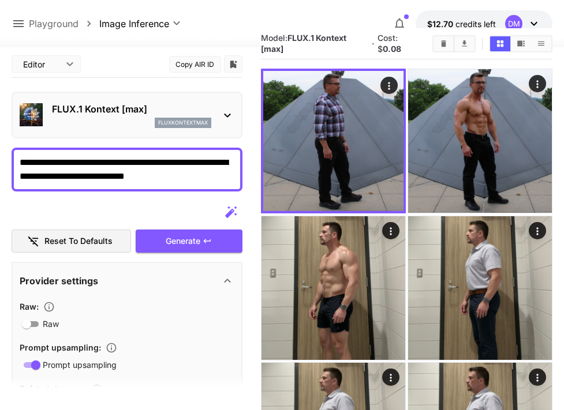
drag, startPoint x: 133, startPoint y: 162, endPoint x: 65, endPoint y: 163, distance: 67.5
click at [65, 163] on textarea "**********" at bounding box center [127, 170] width 215 height 28
click at [133, 161] on textarea "**********" at bounding box center [127, 170] width 215 height 28
type textarea "**********"
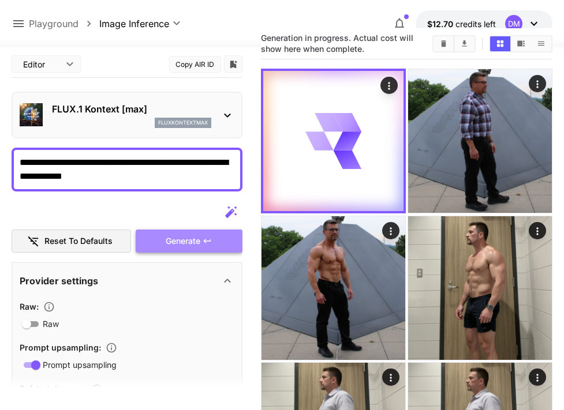
click at [207, 242] on icon "button" at bounding box center [207, 241] width 9 height 9
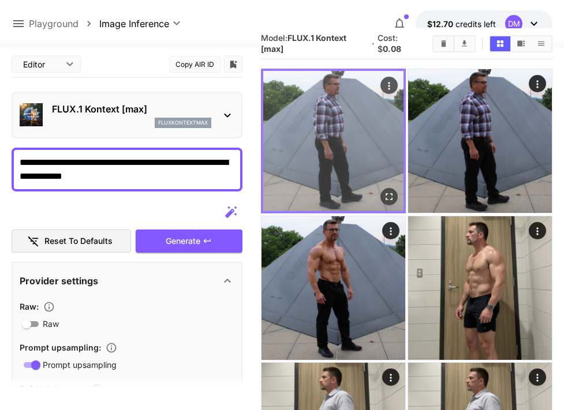
click at [399, 198] on img at bounding box center [333, 141] width 140 height 140
click at [387, 197] on icon "Open in fullscreen" at bounding box center [389, 198] width 12 height 12
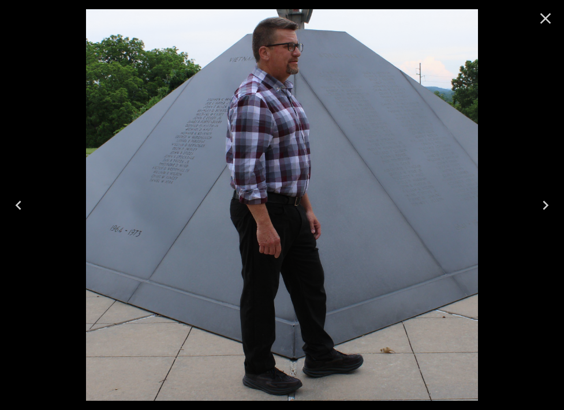
click at [544, 21] on icon "Close" at bounding box center [545, 18] width 18 height 18
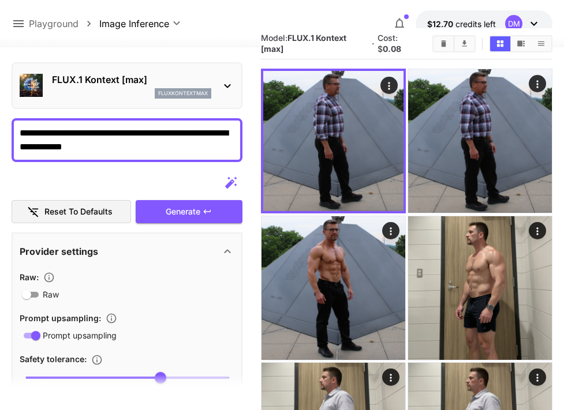
scroll to position [32, 0]
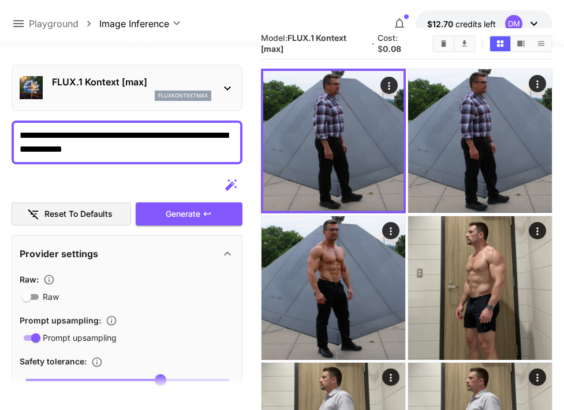
type input "**********"
click at [87, 149] on textarea "**********" at bounding box center [127, 143] width 215 height 28
click at [61, 136] on textarea "**********" at bounding box center [127, 143] width 215 height 28
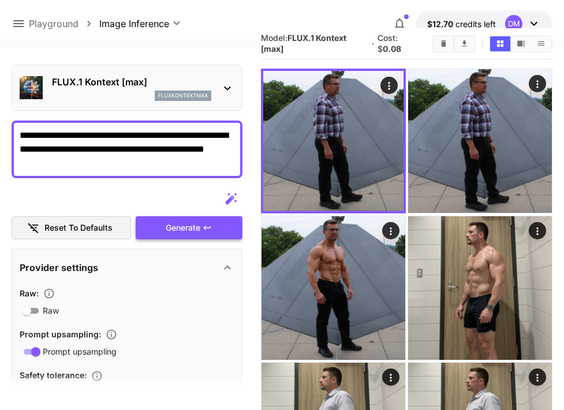
type textarea "**********"
click at [181, 224] on span "Generate" at bounding box center [183, 228] width 35 height 14
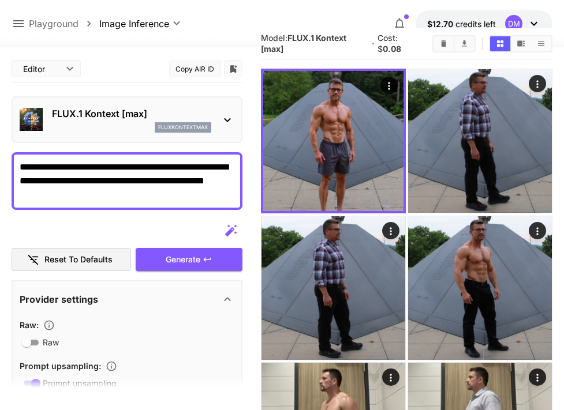
scroll to position [32, 0]
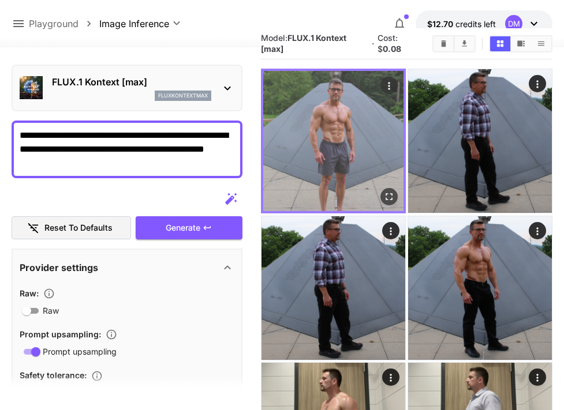
click at [389, 194] on icon "Open in fullscreen" at bounding box center [389, 198] width 12 height 12
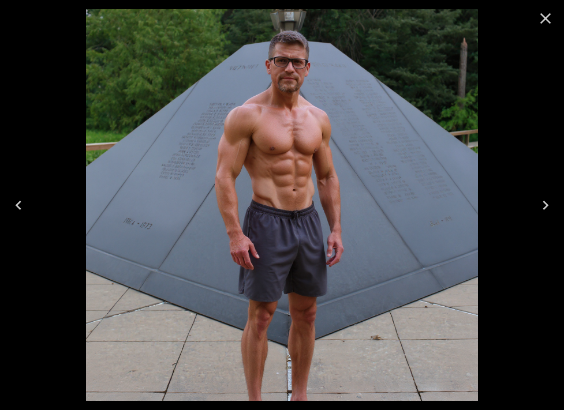
click at [549, 17] on icon "Close" at bounding box center [545, 18] width 18 height 18
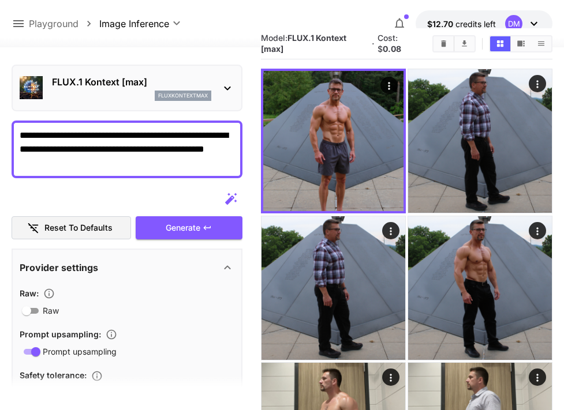
click at [160, 149] on textarea "**********" at bounding box center [127, 150] width 215 height 42
type textarea "**********"
click at [185, 225] on span "Generate" at bounding box center [183, 228] width 35 height 14
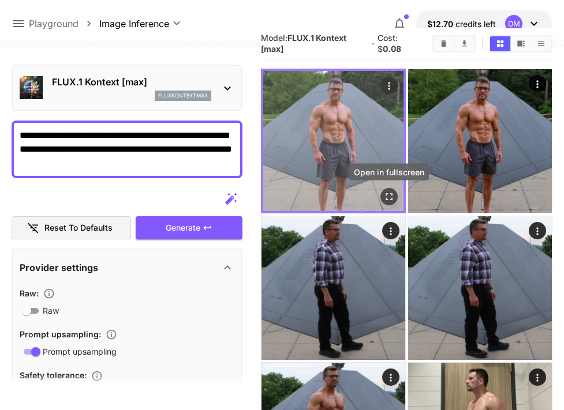
click at [391, 189] on button "Open in fullscreen" at bounding box center [388, 197] width 17 height 17
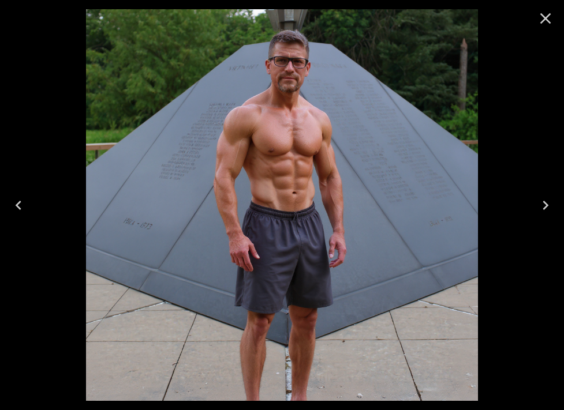
click at [546, 20] on icon "Close" at bounding box center [545, 18] width 18 height 18
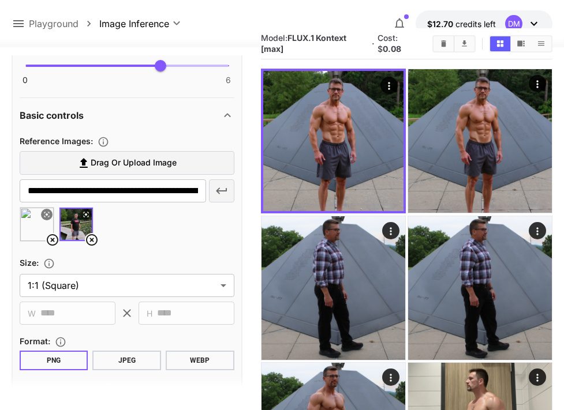
scroll to position [374, 0]
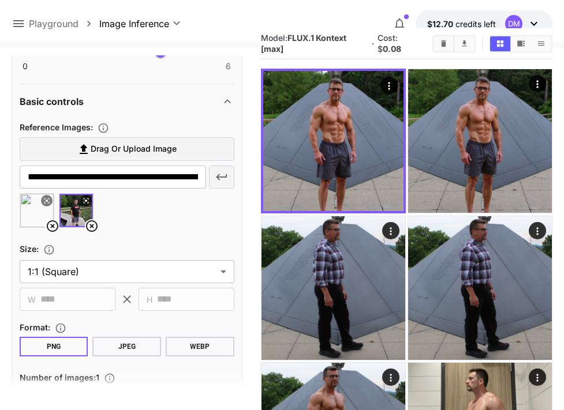
click at [50, 227] on icon at bounding box center [53, 226] width 14 height 14
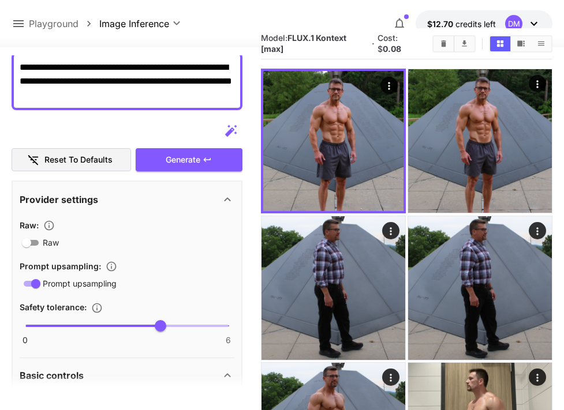
scroll to position [92, 0]
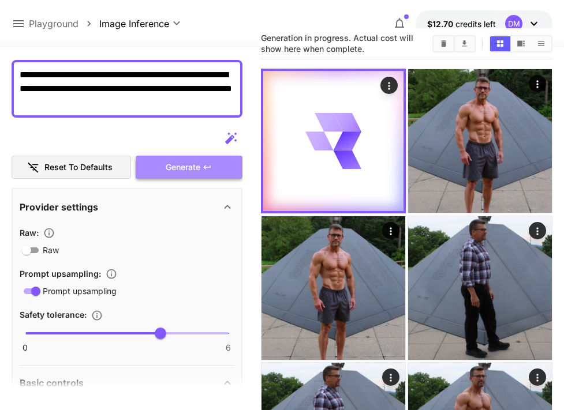
click at [175, 167] on span "Generate" at bounding box center [183, 167] width 35 height 14
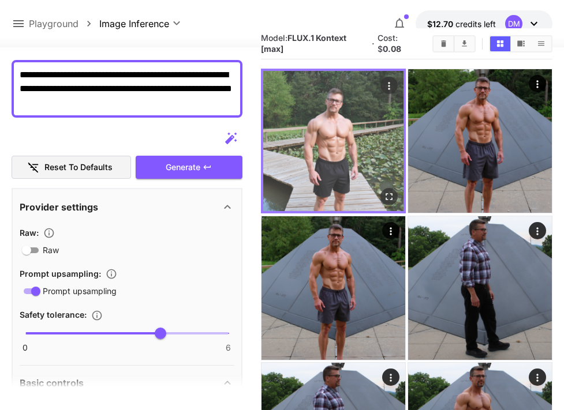
click at [392, 194] on icon "Open in fullscreen" at bounding box center [388, 197] width 7 height 7
